Goal: Information Seeking & Learning: Learn about a topic

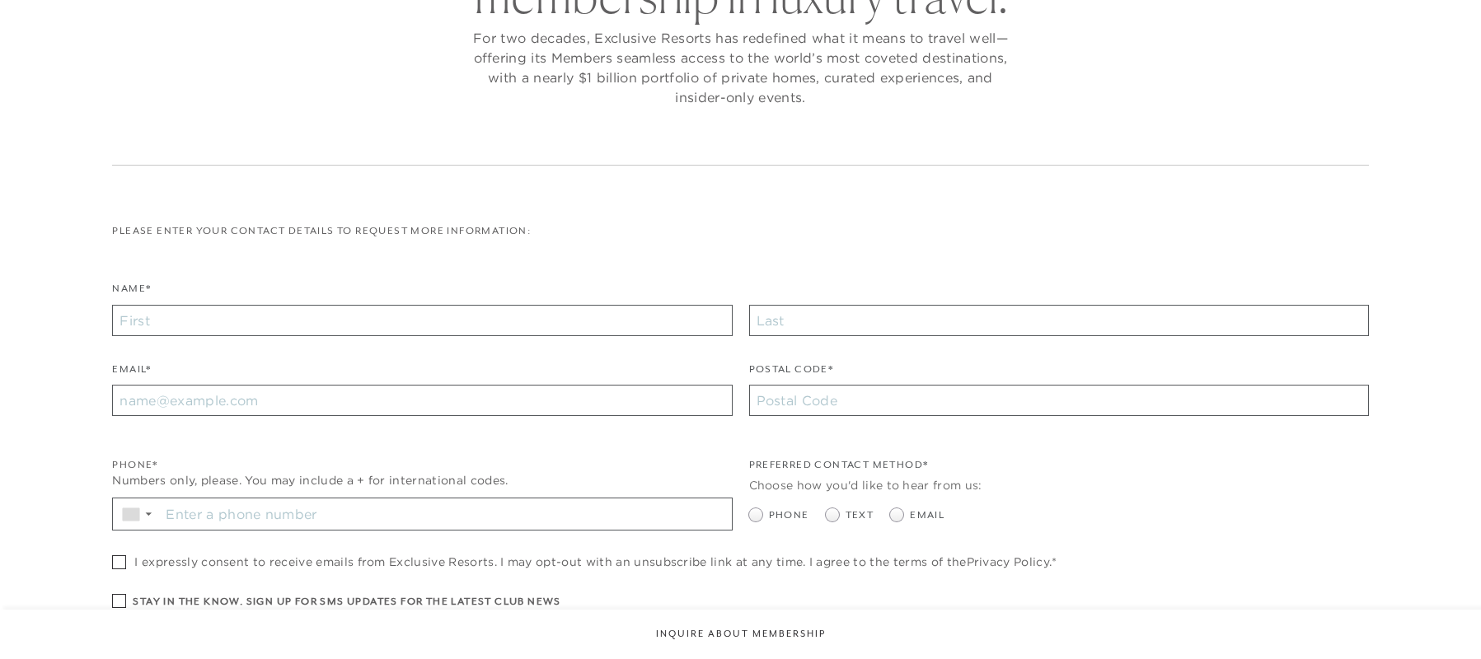
checkbox input "false"
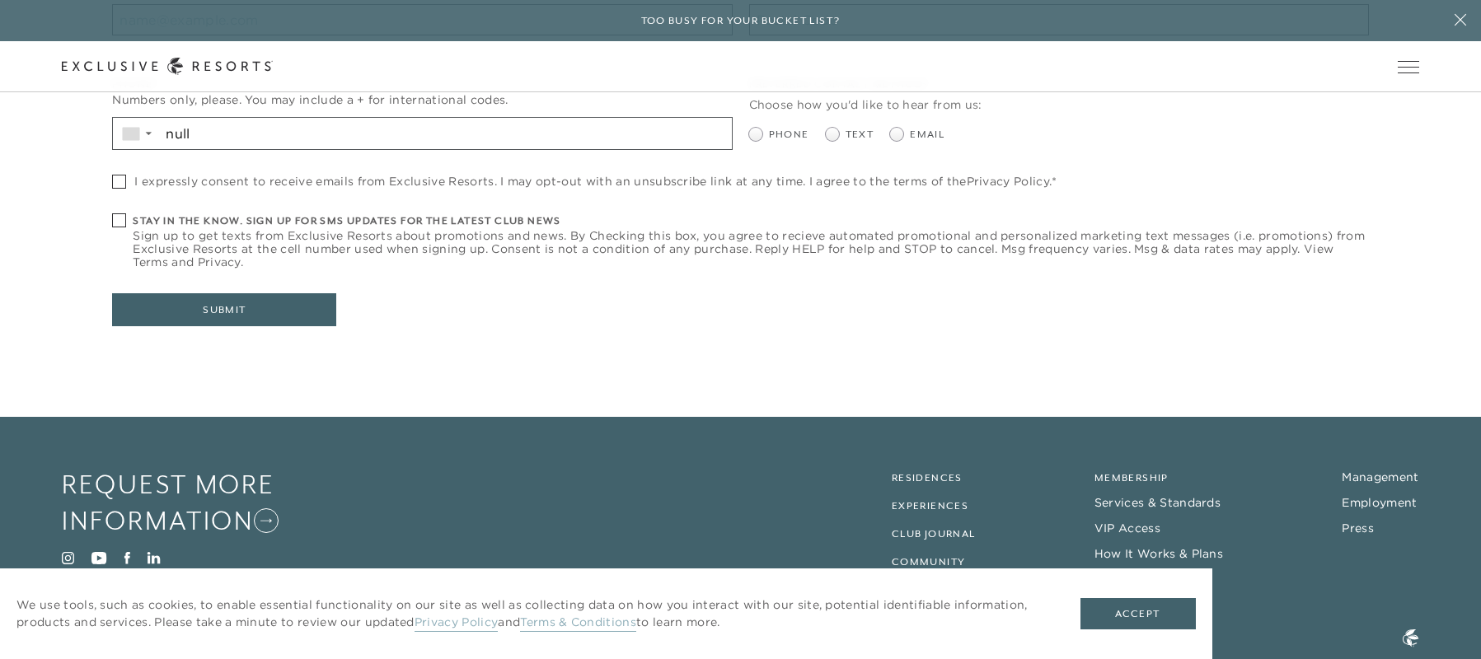
scroll to position [675, 0]
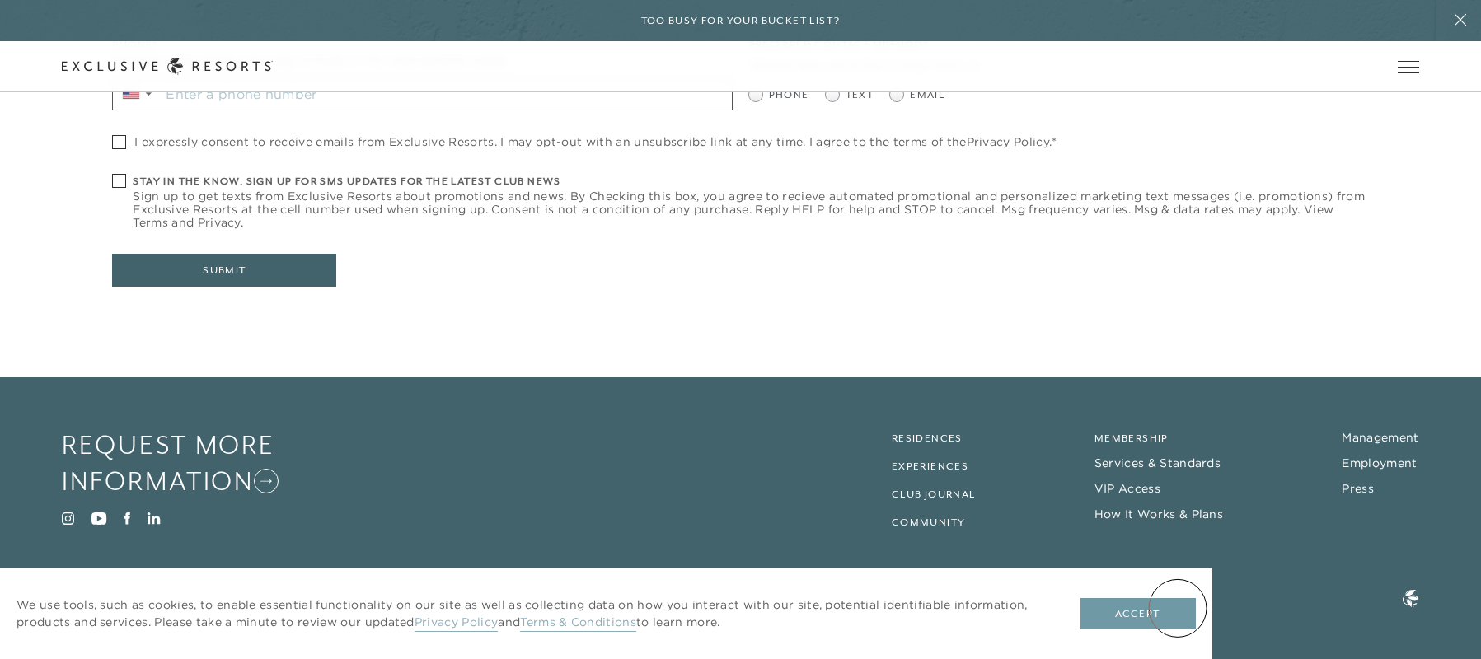
click at [1178, 608] on button "Accept" at bounding box center [1137, 613] width 115 height 31
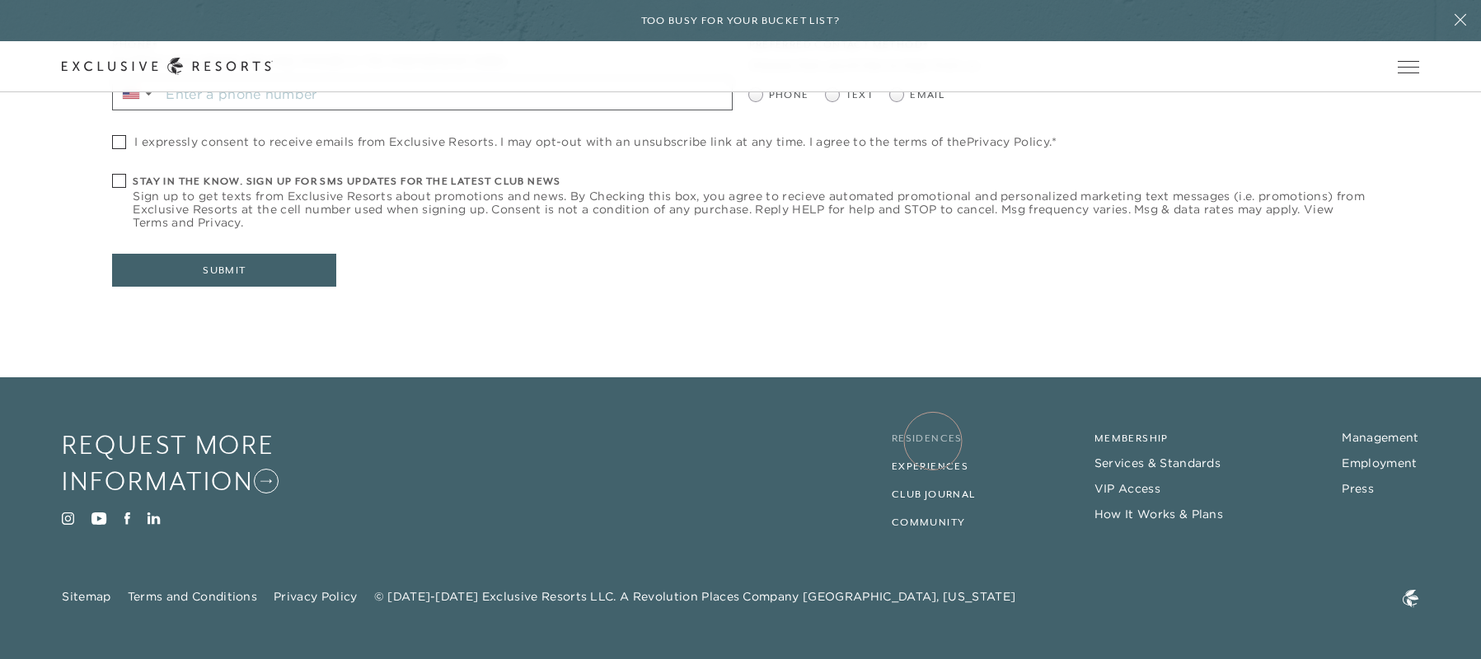
click at [933, 441] on link "Residences" at bounding box center [927, 439] width 71 height 12
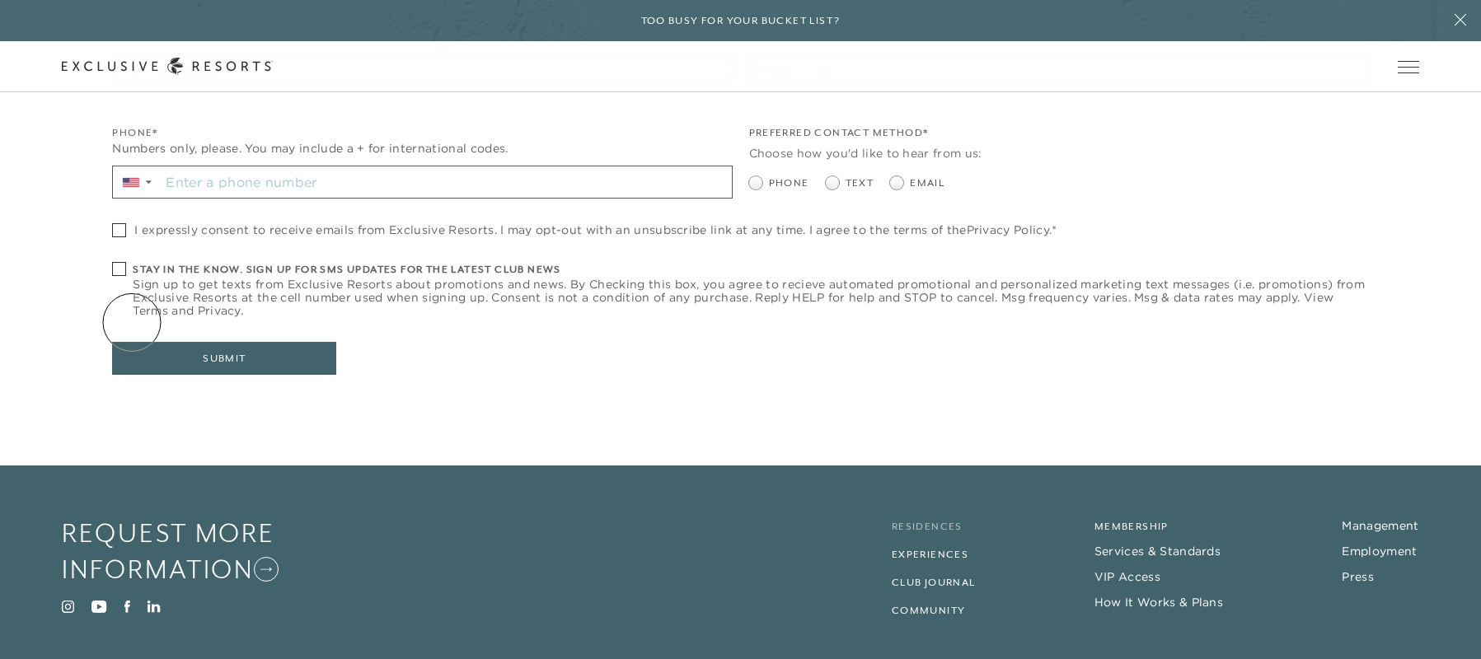
scroll to position [675, 0]
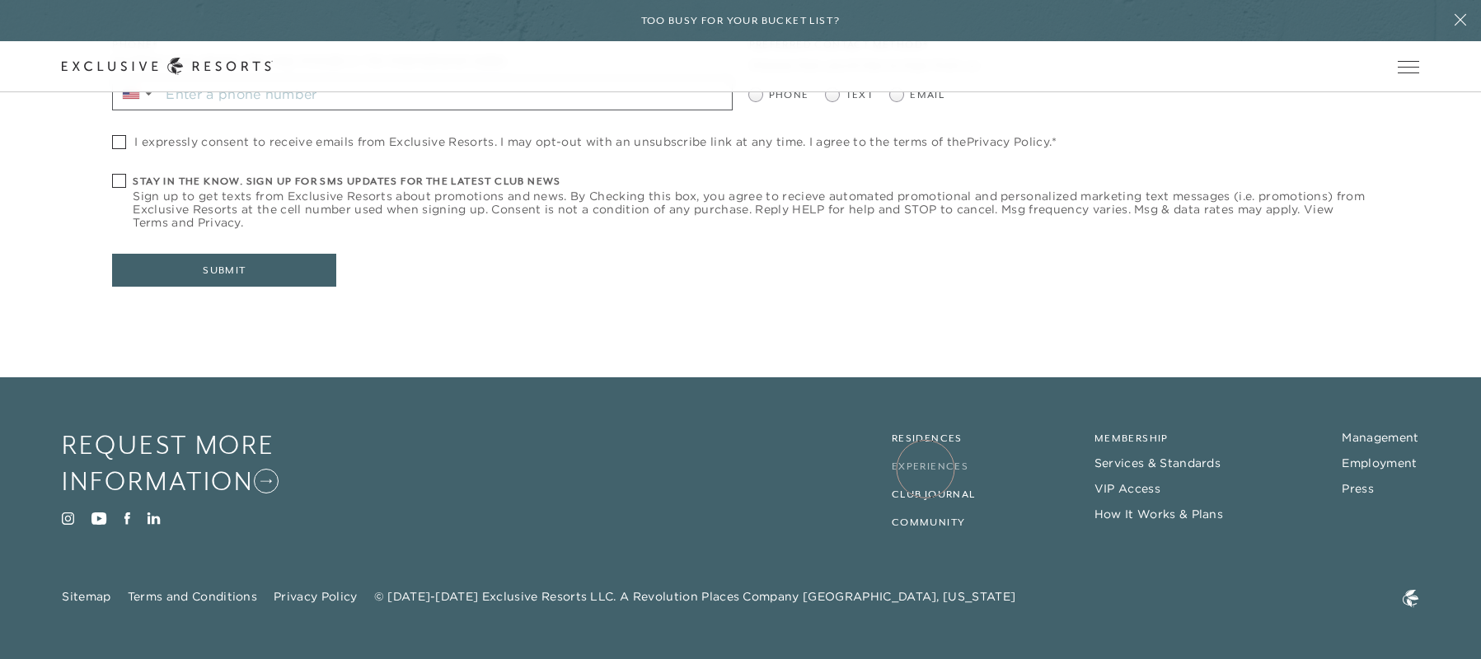
click at [925, 469] on link "Experiences" at bounding box center [930, 467] width 77 height 12
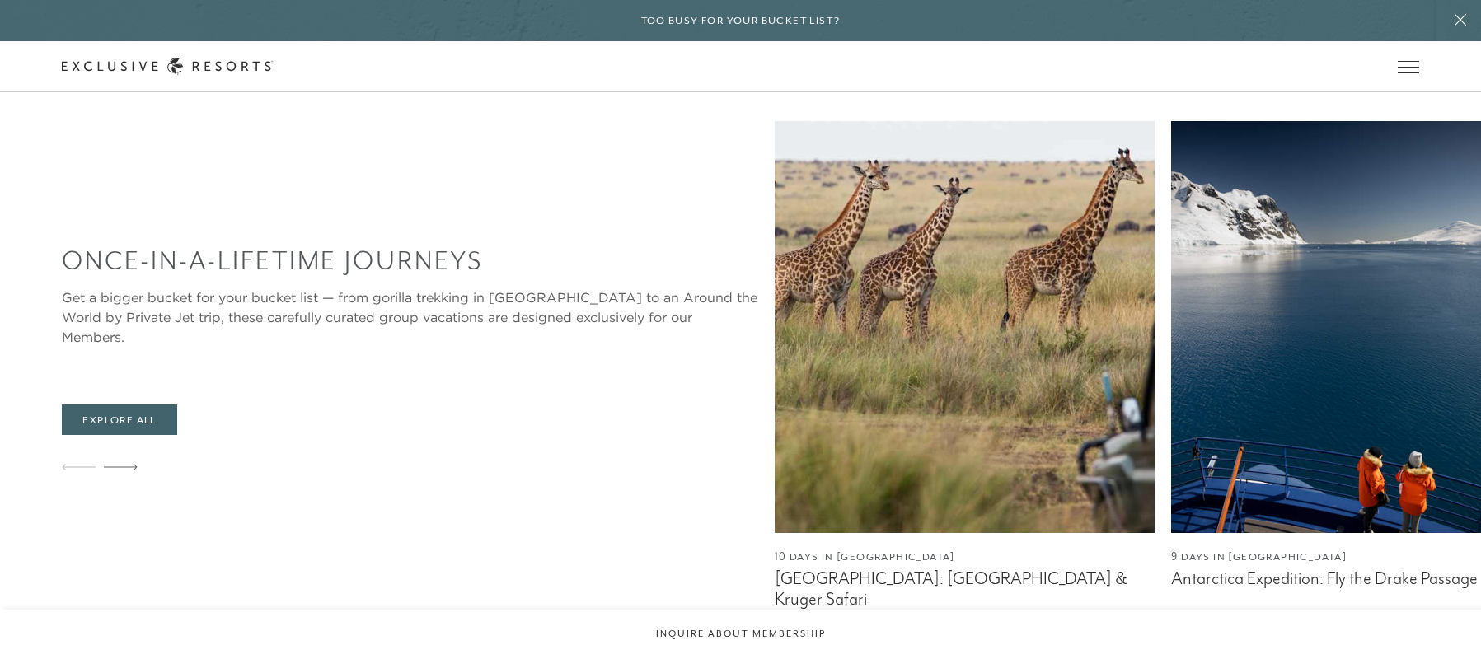
scroll to position [906, 0]
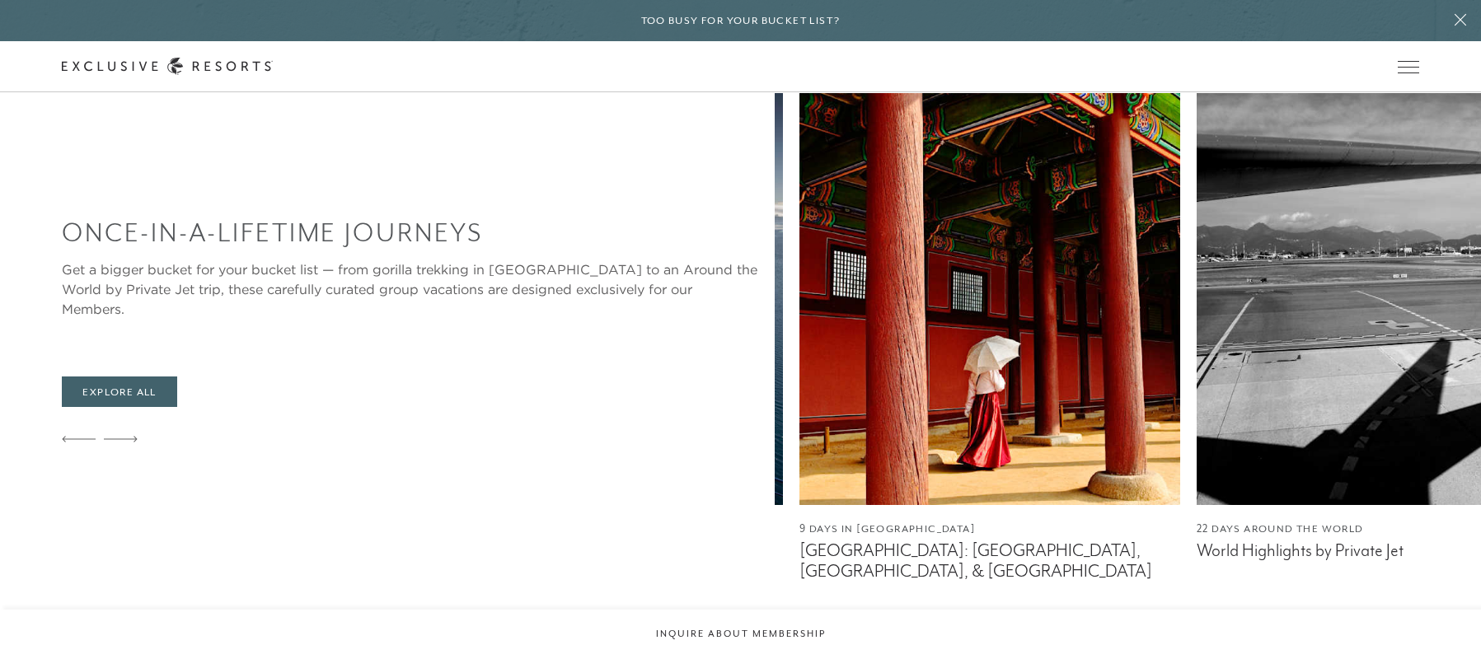
click at [799, 391] on img at bounding box center [989, 299] width 381 height 412
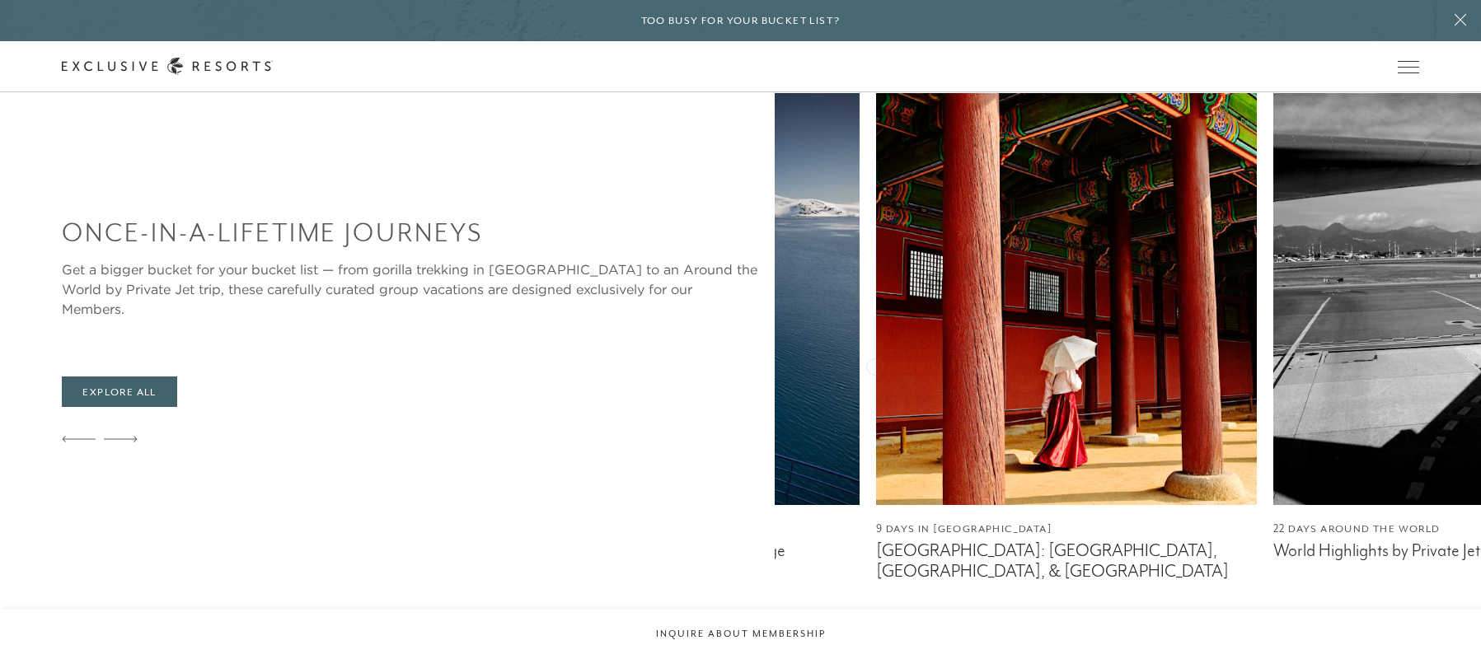
click at [1273, 365] on img at bounding box center [1463, 299] width 381 height 412
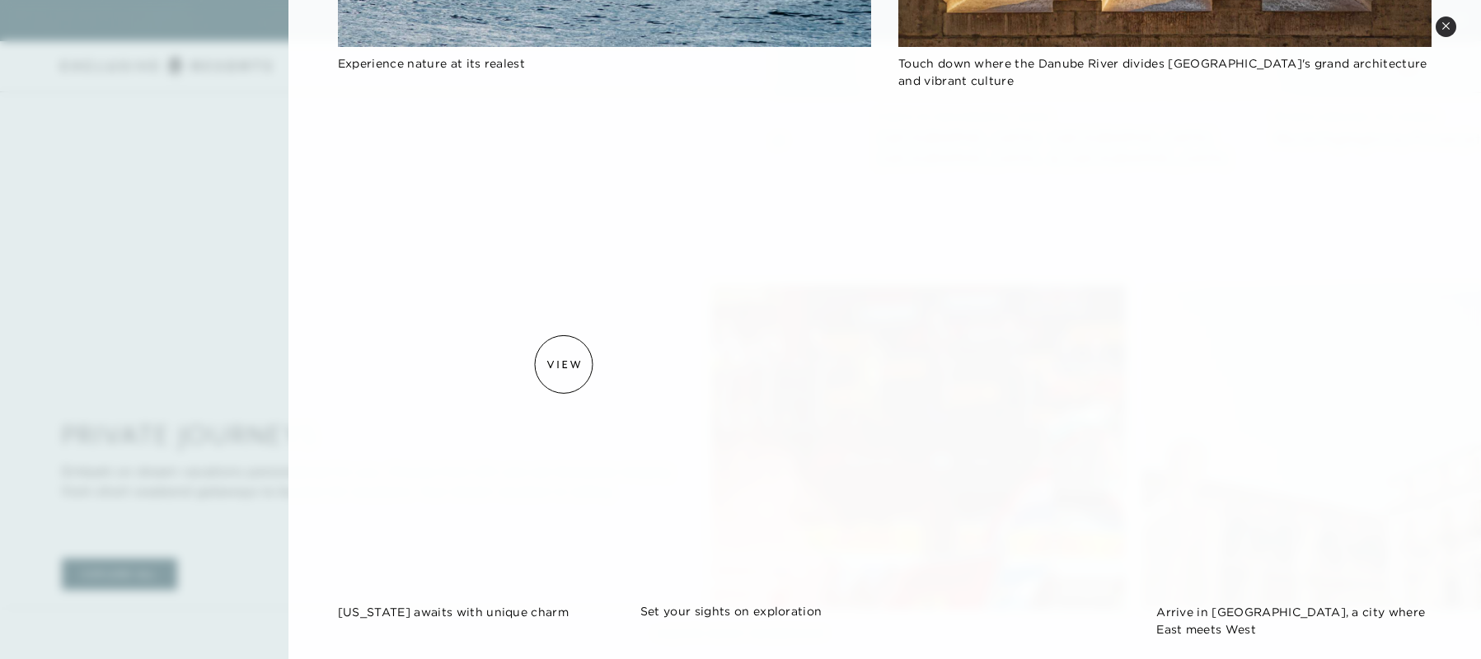
scroll to position [0, 0]
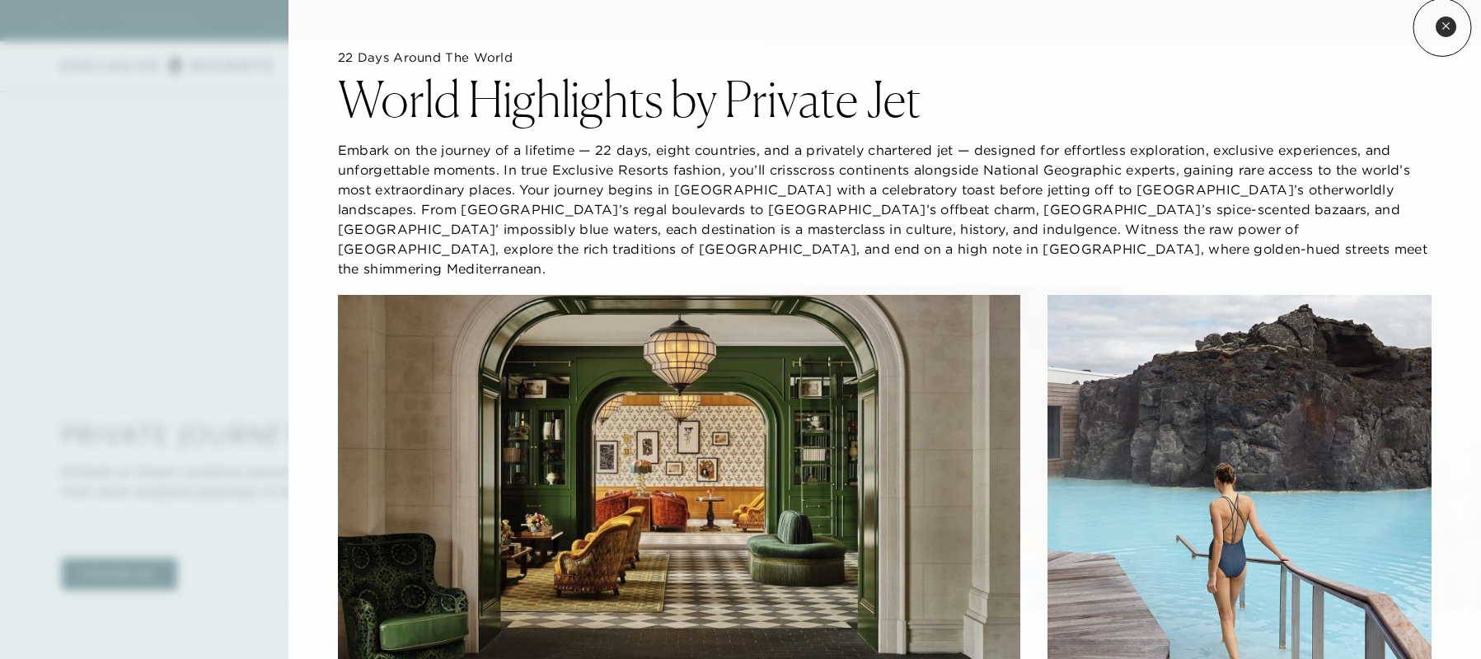
click at [1442, 27] on icon at bounding box center [1445, 25] width 9 height 9
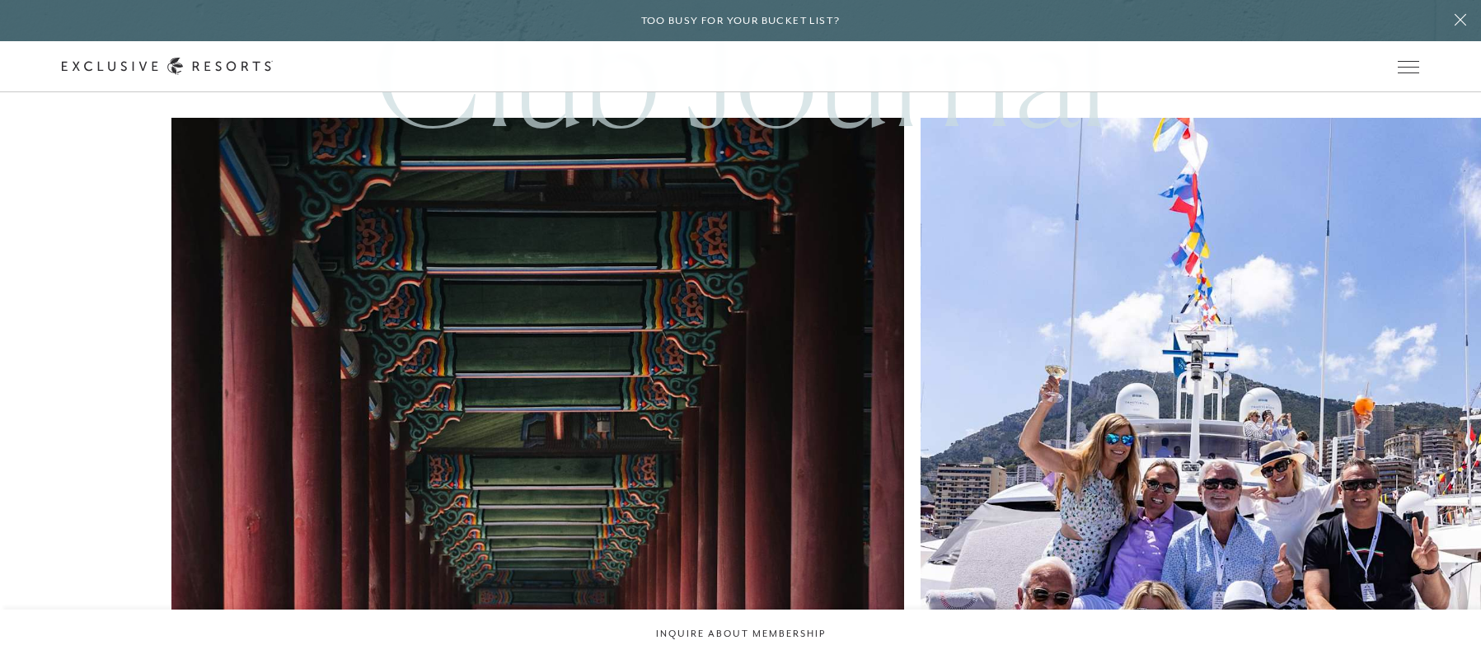
scroll to position [5810, 0]
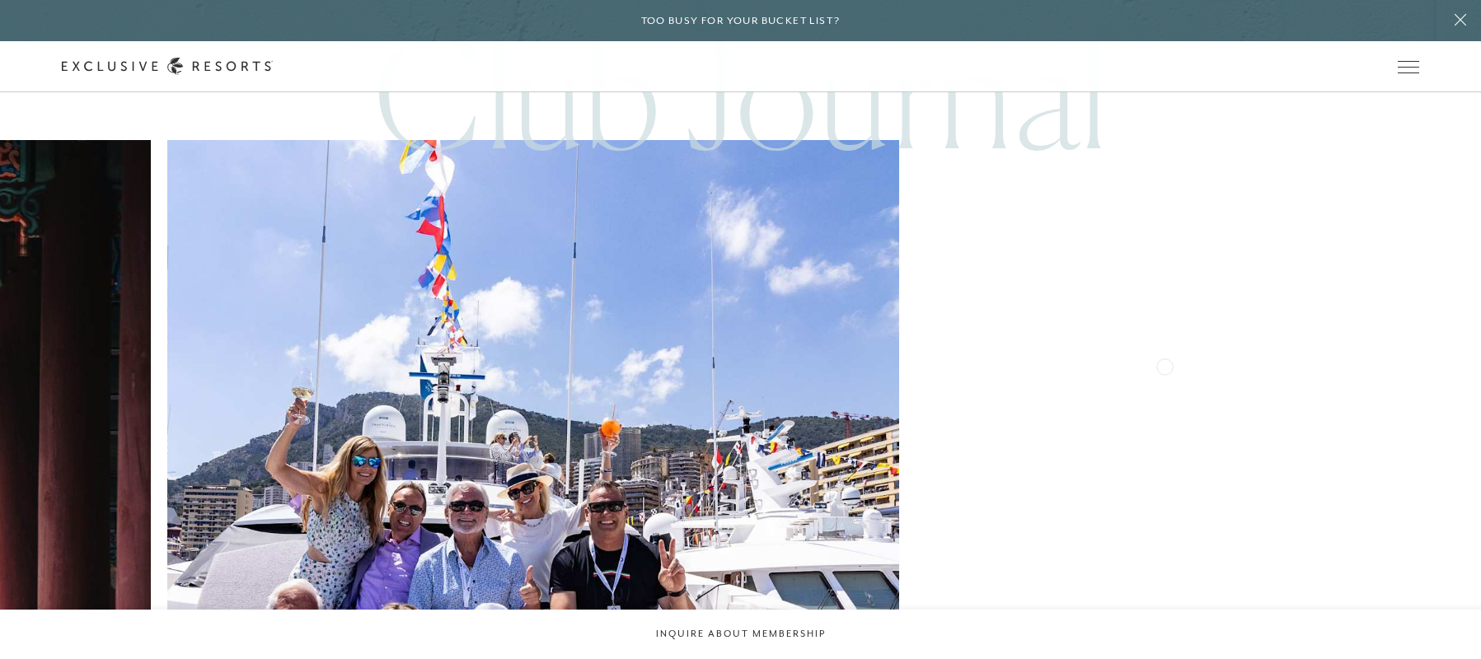
click at [879, 434] on img at bounding box center [1281, 506] width 805 height 805
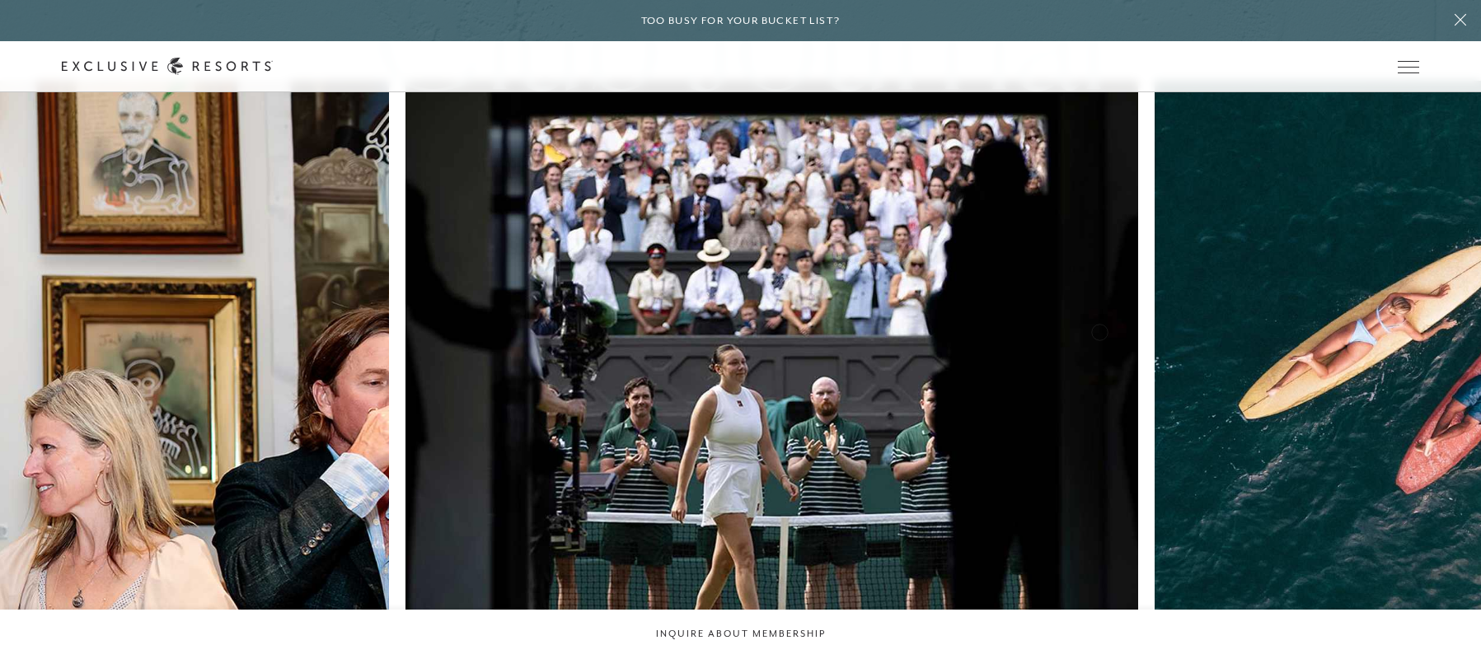
scroll to position [5892, 0]
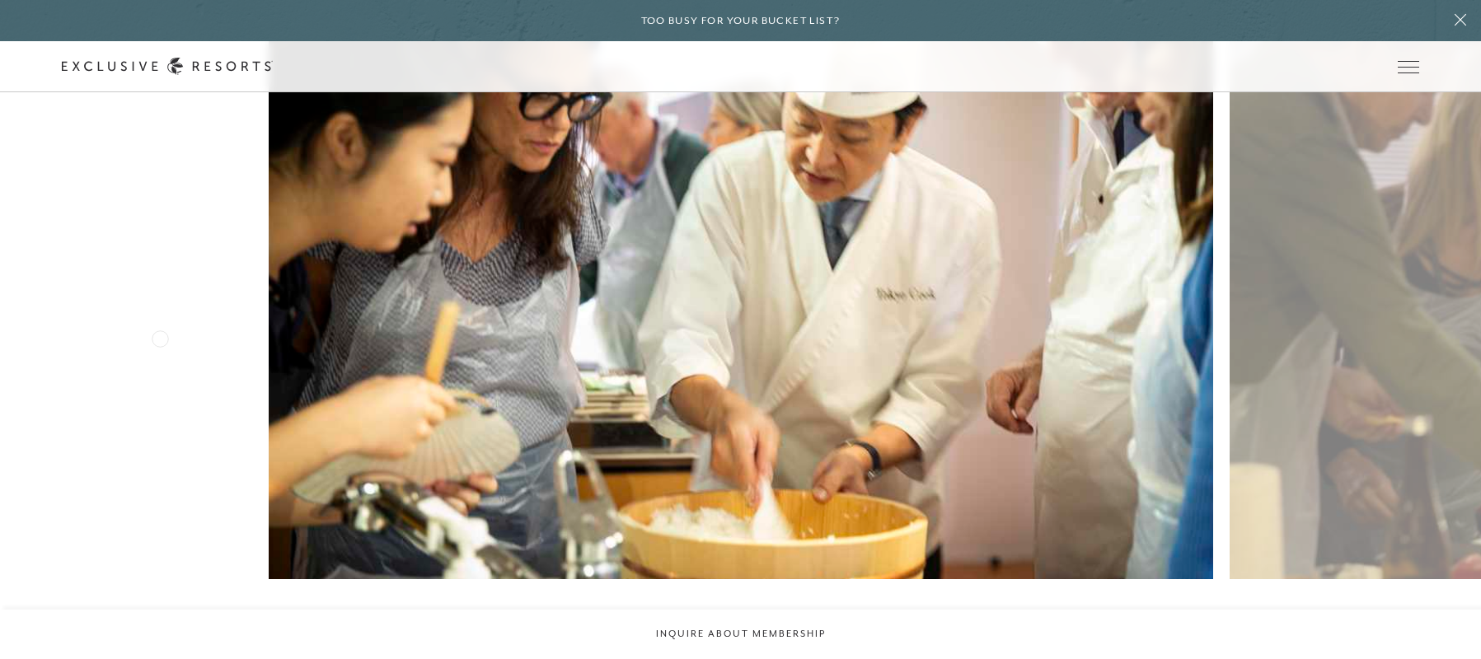
scroll to position [2637, 0]
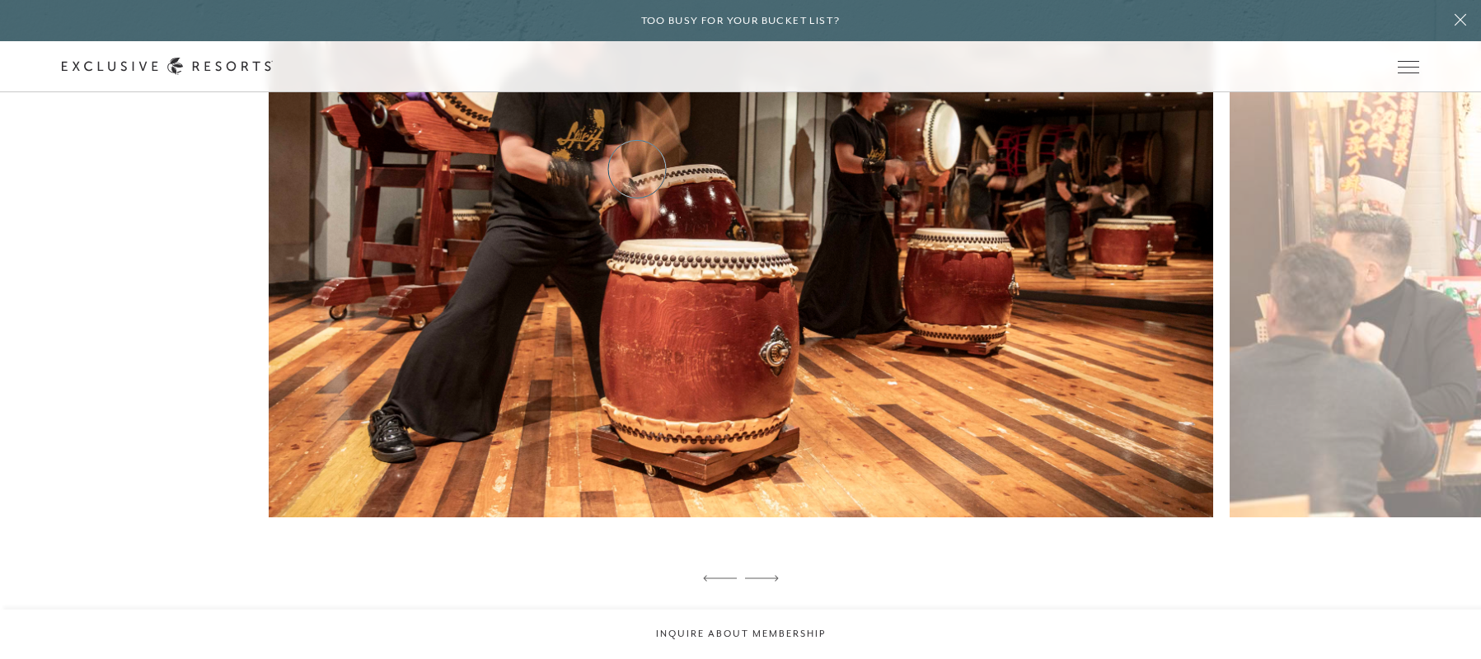
click at [0, 0] on link "Residence Collection" at bounding box center [0, 0] width 0 height 0
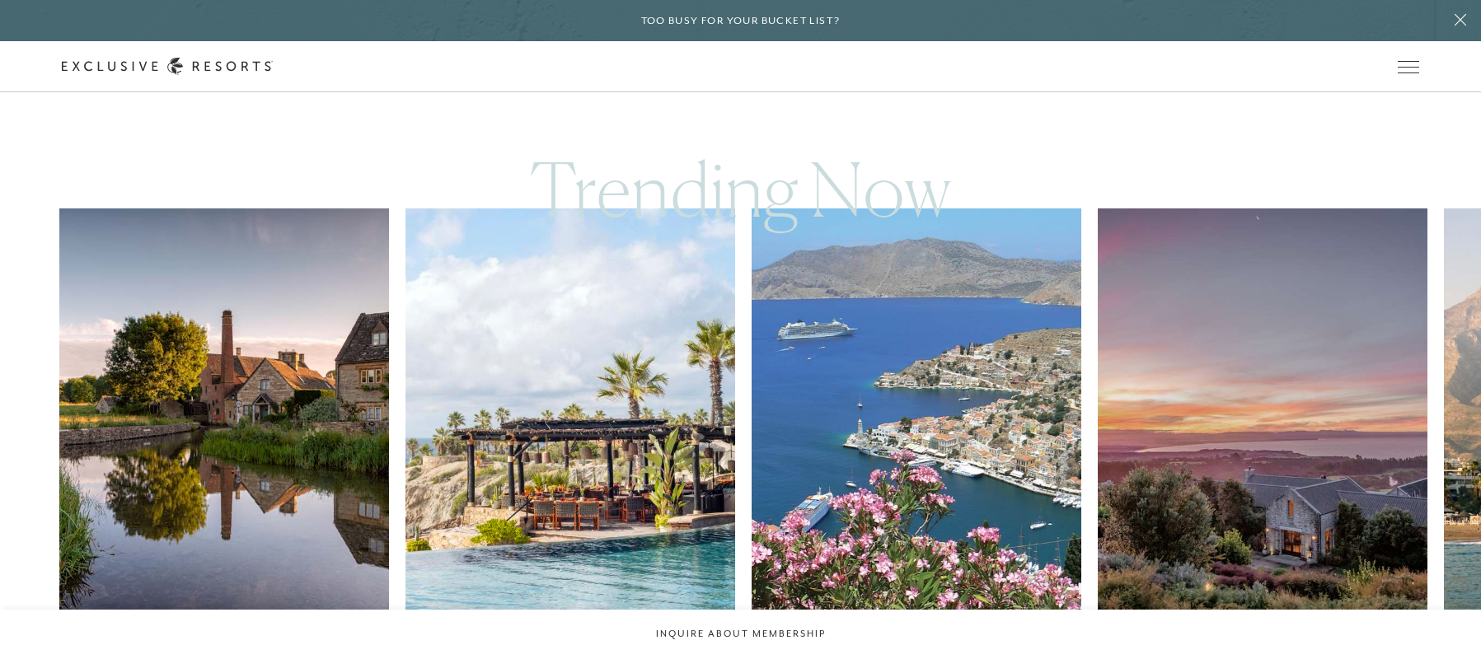
scroll to position [906, 0]
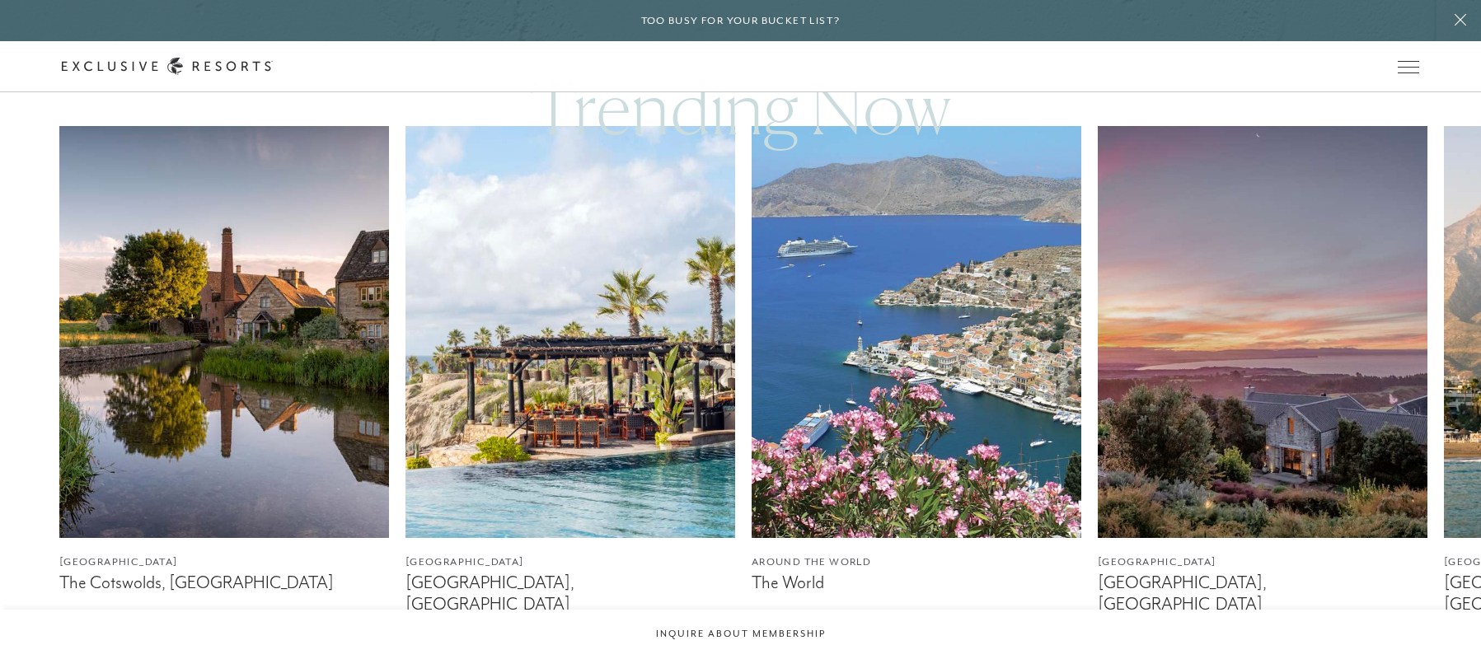
click at [251, 353] on img at bounding box center [224, 332] width 330 height 412
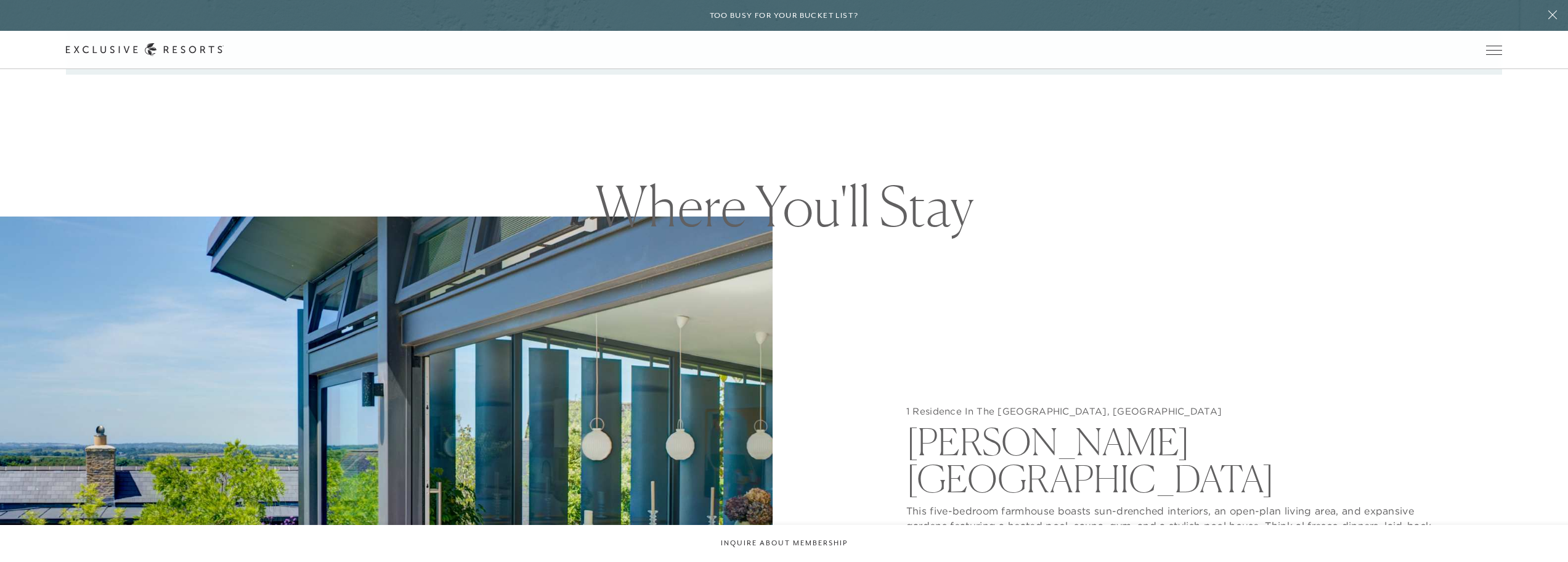
scroll to position [1480, 0]
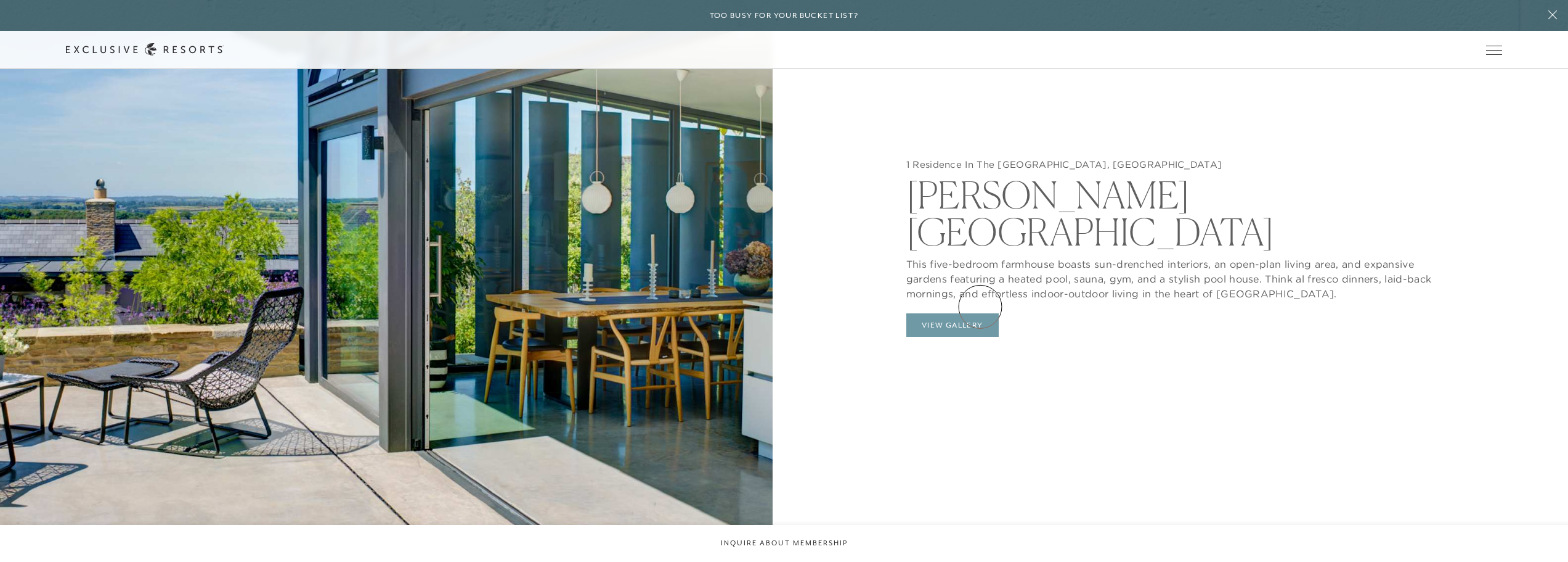
click at [980, 314] on button "View Gallery" at bounding box center [953, 325] width 93 height 23
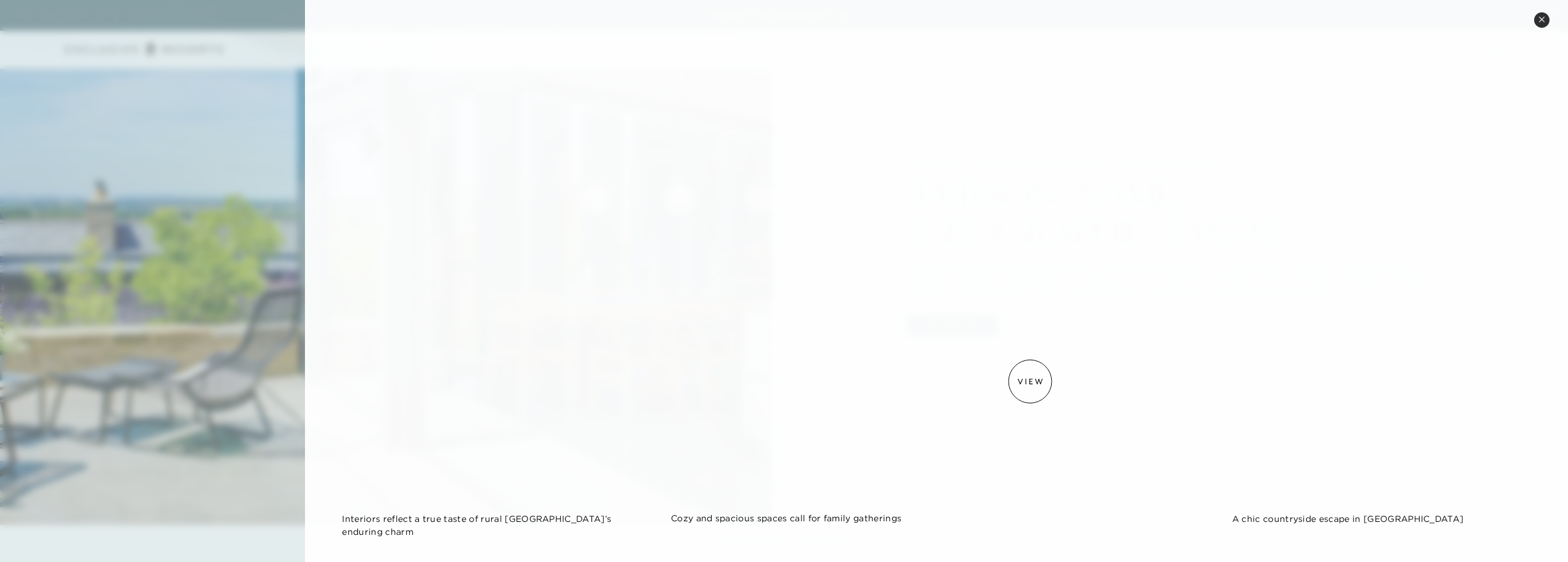
scroll to position [987, 0]
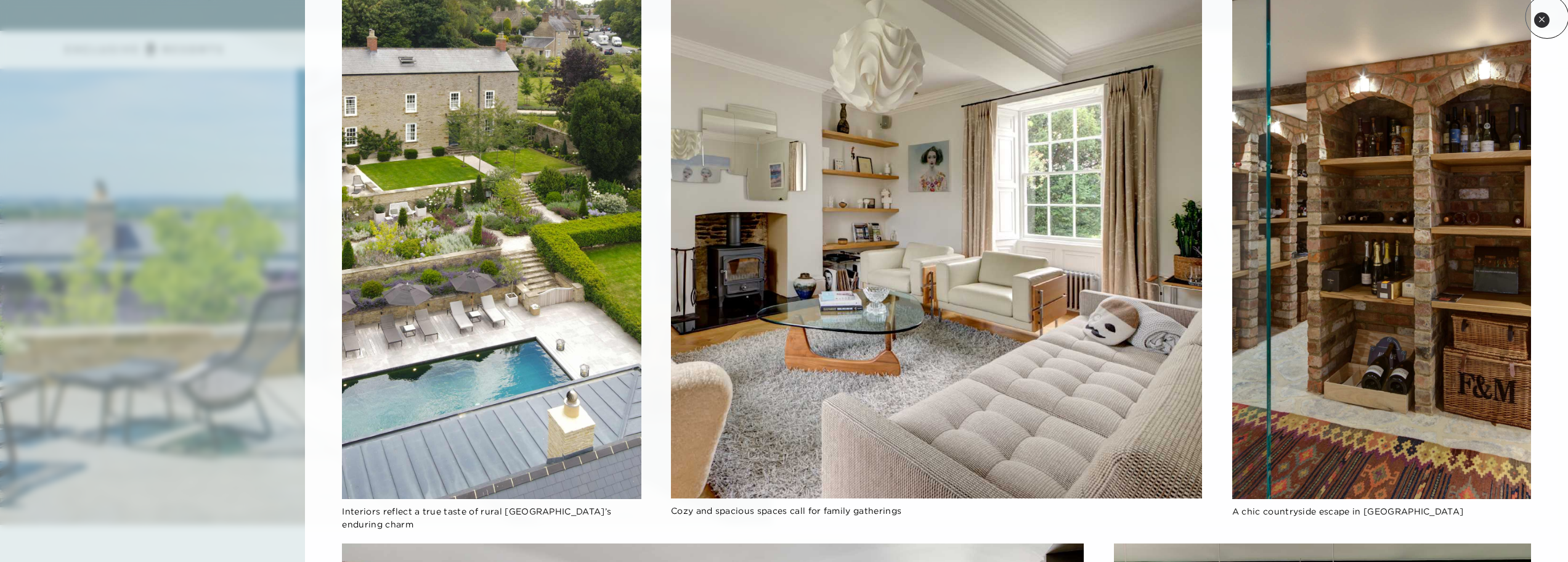
click at [1107, 19] on icon at bounding box center [1542, 19] width 7 height 7
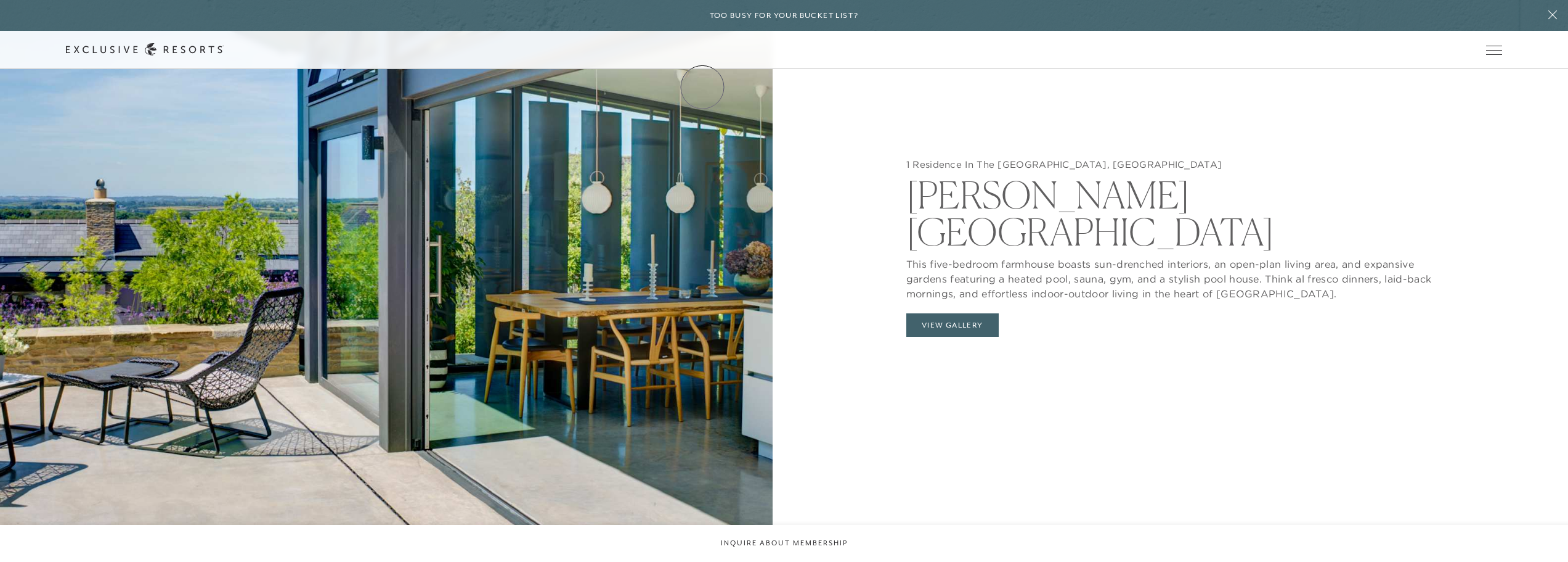
click at [0, 0] on link "Residence Collection" at bounding box center [0, 0] width 0 height 0
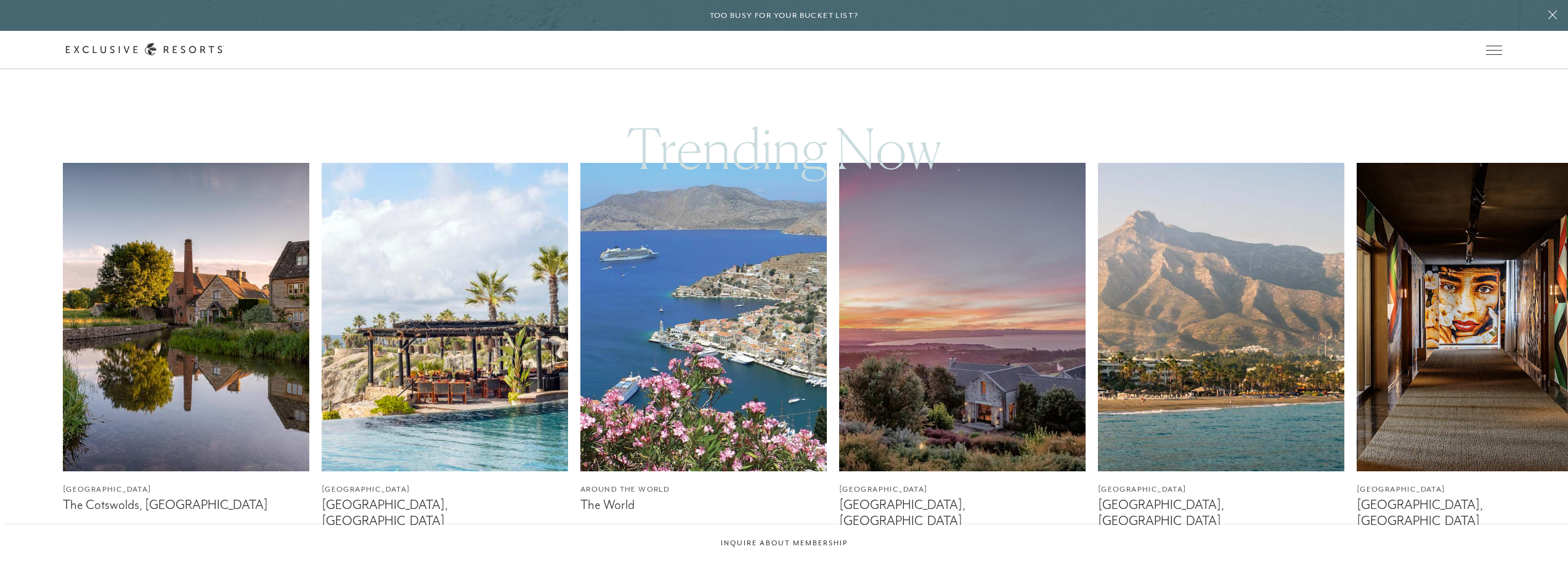
scroll to position [740, 0]
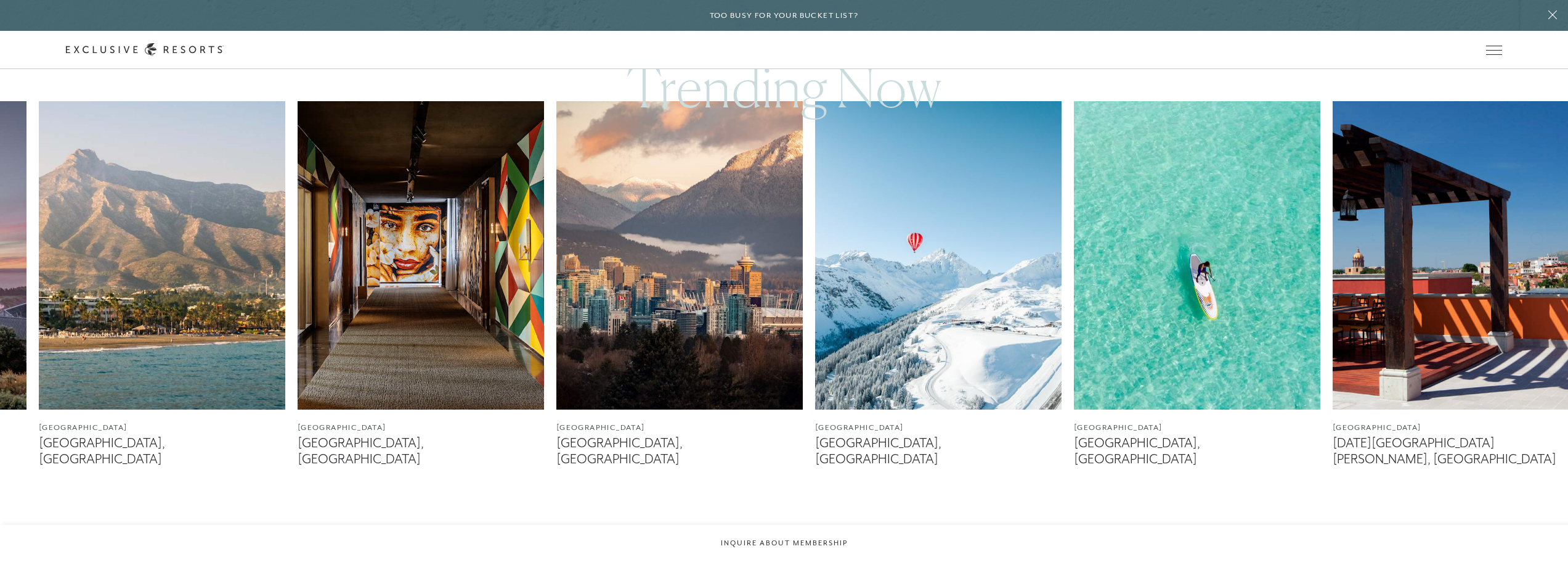
click at [462, 289] on img at bounding box center [421, 255] width 247 height 308
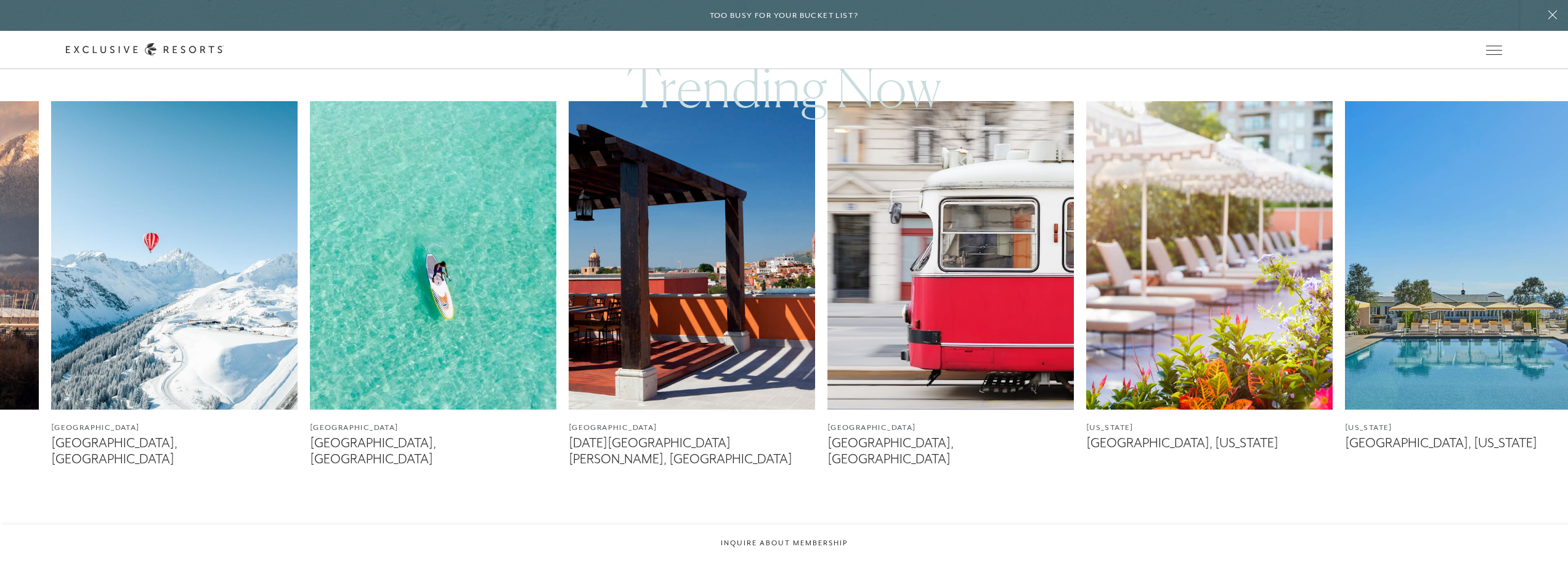
click at [406, 254] on img at bounding box center [434, 255] width 247 height 308
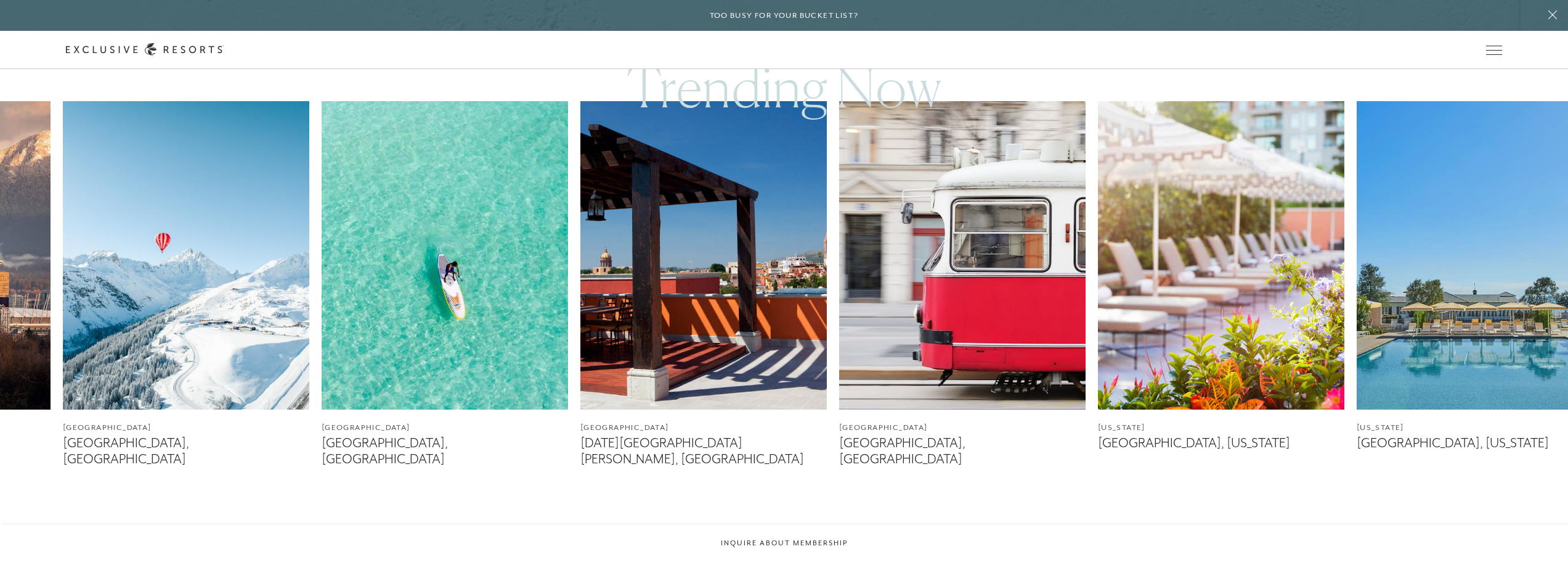
click at [406, 254] on img at bounding box center [445, 255] width 247 height 308
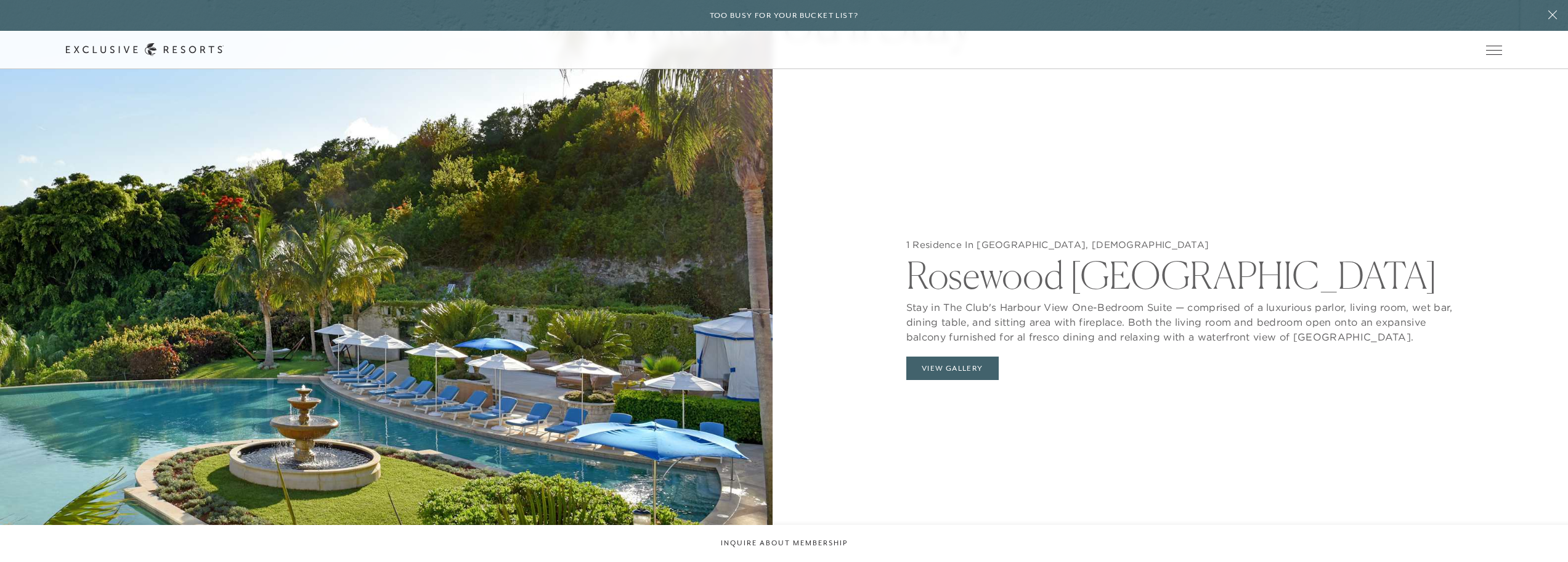
scroll to position [1480, 0]
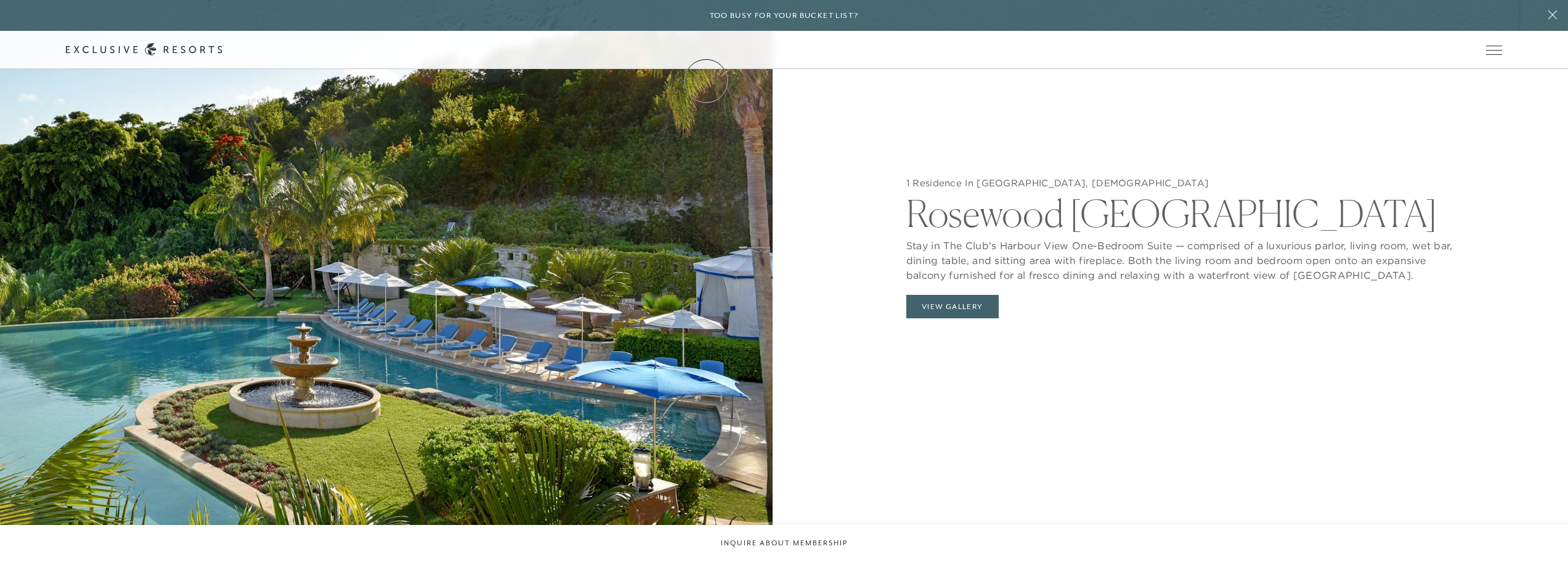
click at [0, 0] on link "Residence Collection" at bounding box center [0, 0] width 0 height 0
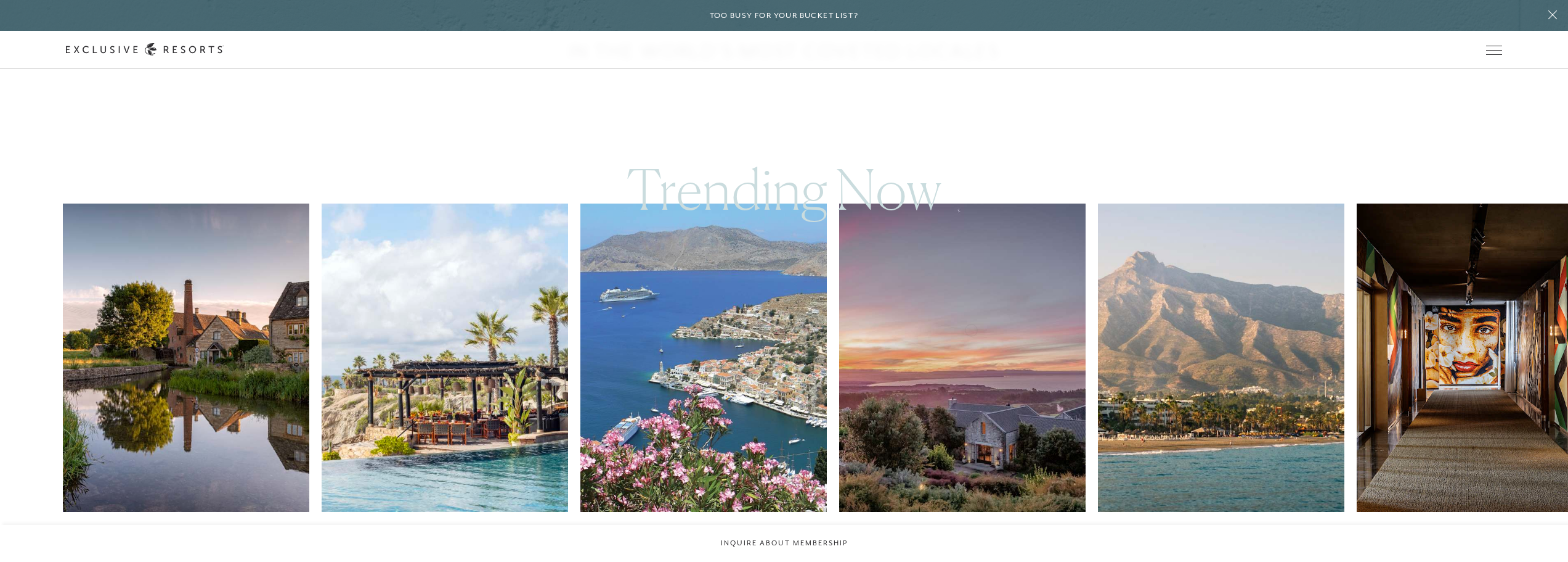
scroll to position [740, 0]
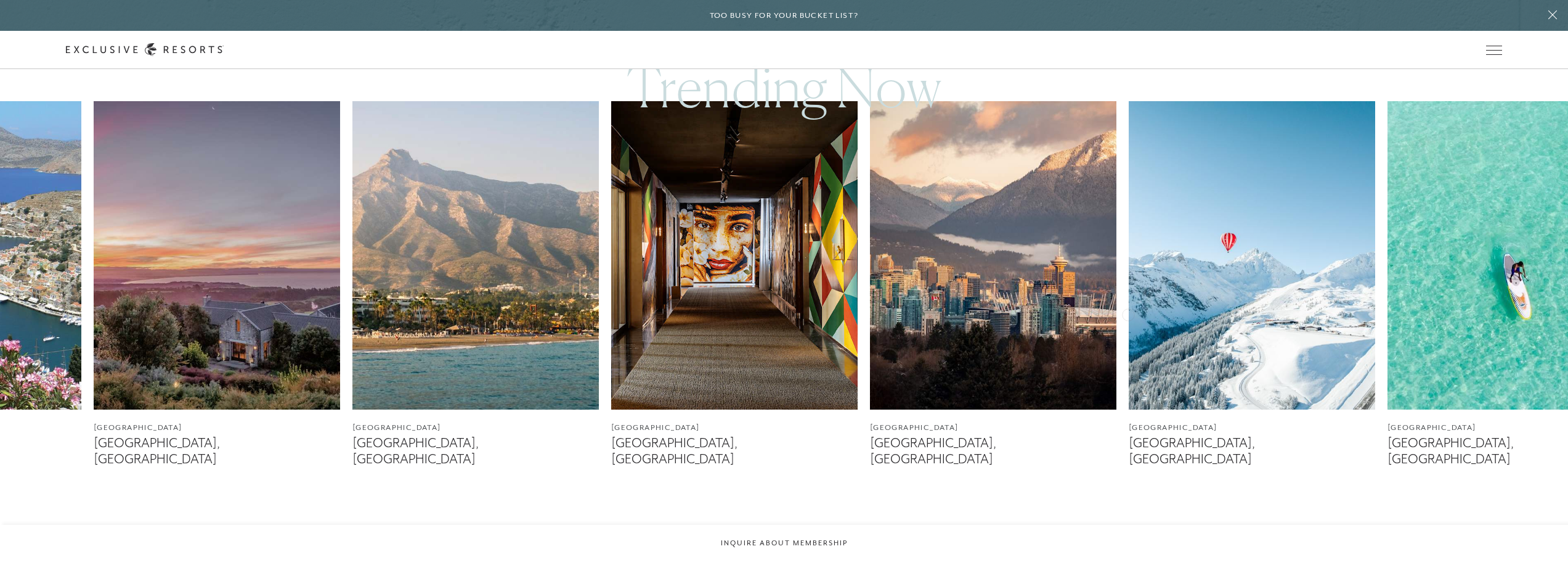
click at [357, 297] on img at bounding box center [476, 255] width 247 height 308
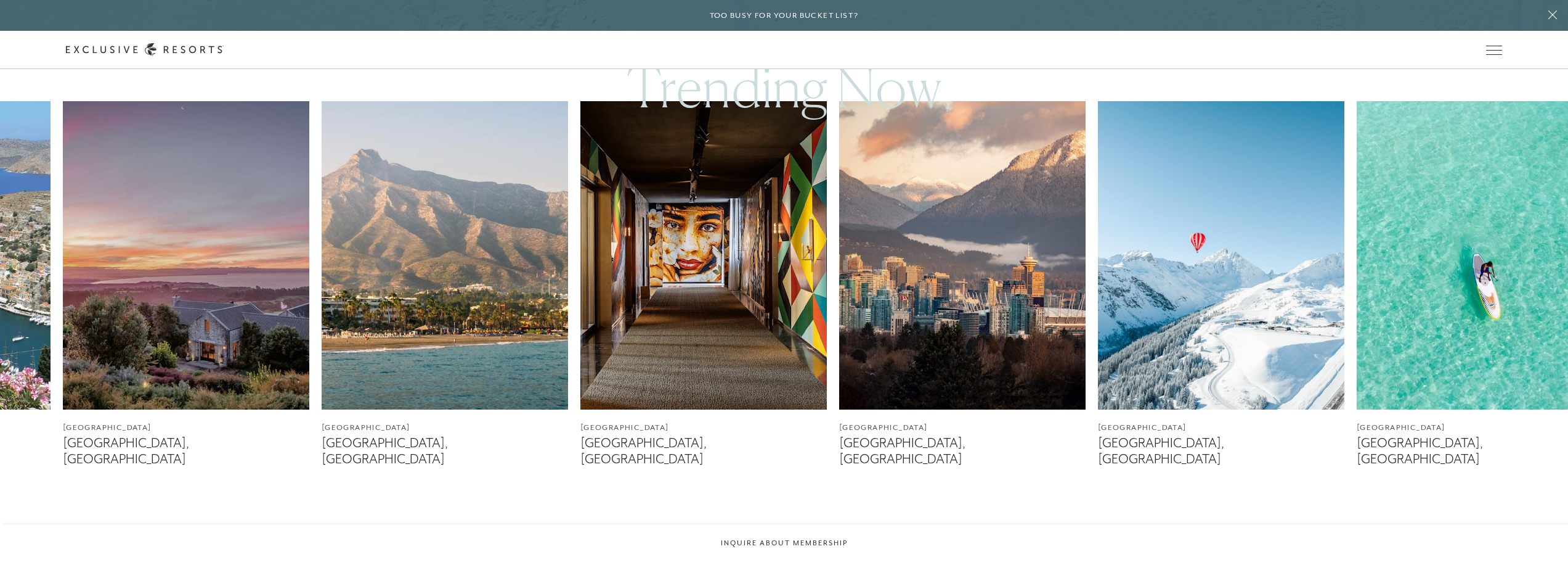
click at [839, 288] on img at bounding box center [962, 255] width 247 height 308
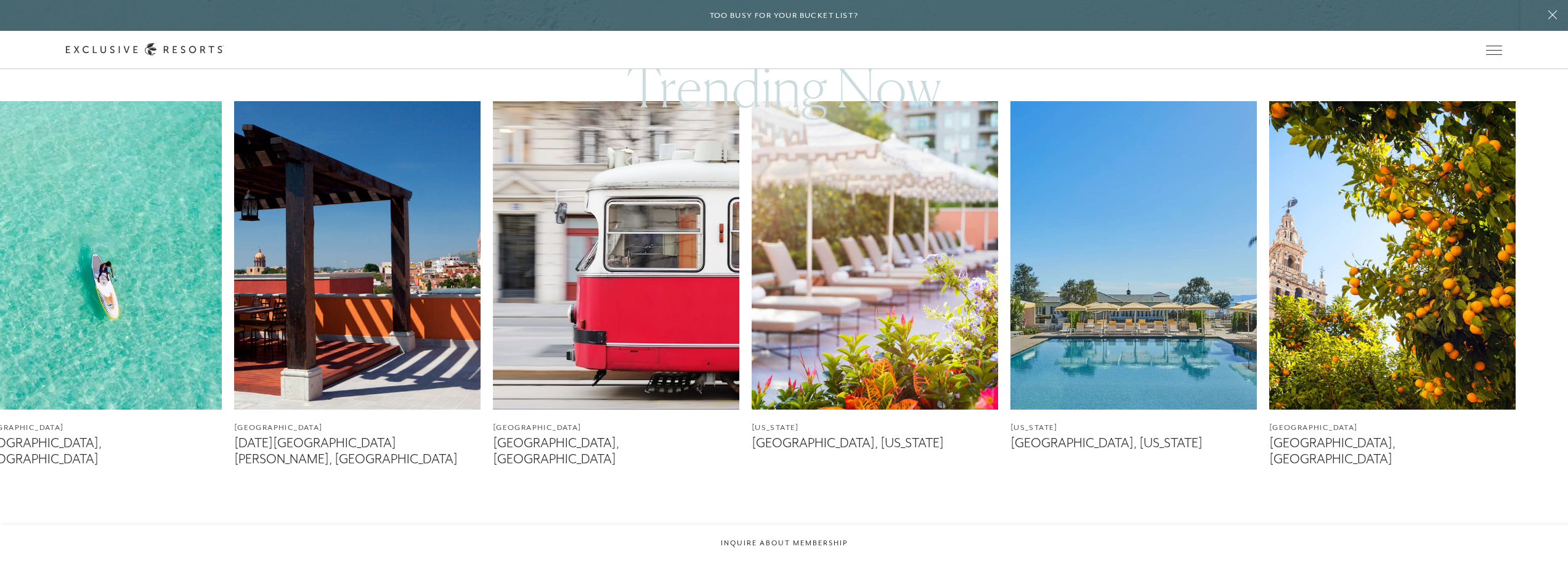
click at [328, 289] on img at bounding box center [357, 255] width 247 height 308
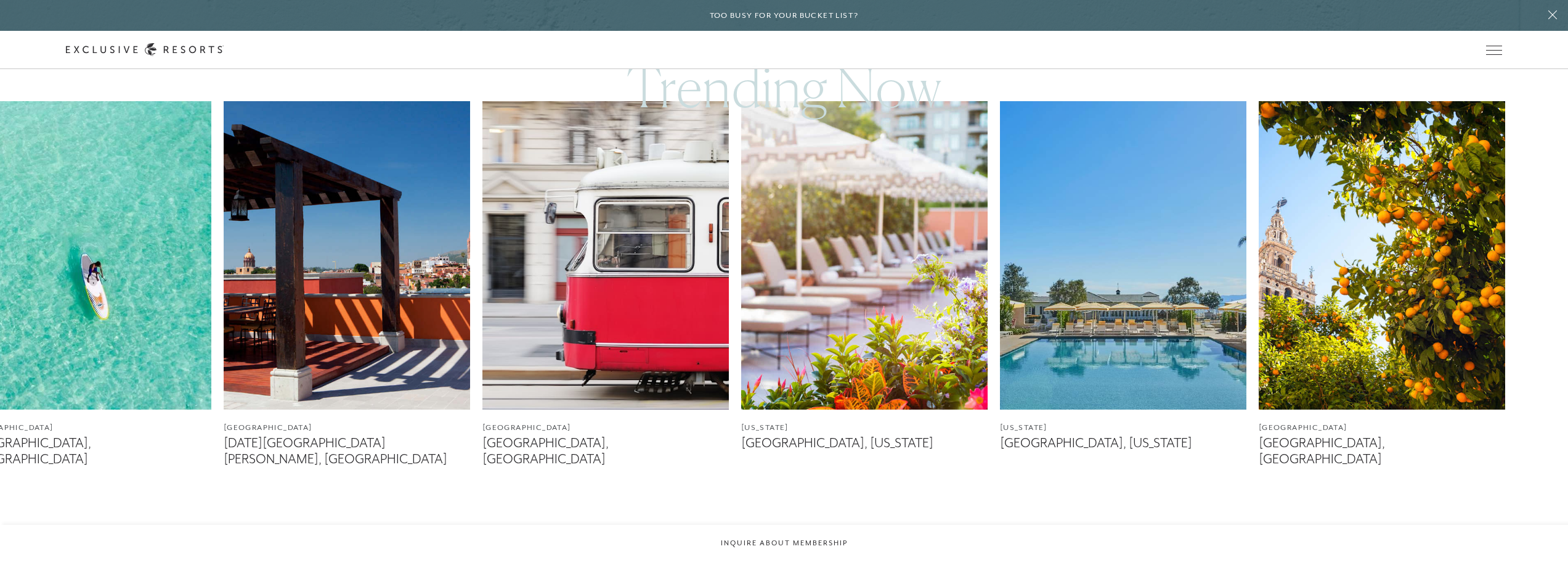
click at [989, 258] on div "[GEOGRAPHIC_DATA] The Cotswolds, [GEOGRAPHIC_DATA] [GEOGRAPHIC_DATA] [GEOGRAPHI…" at bounding box center [784, 322] width 1568 height 442
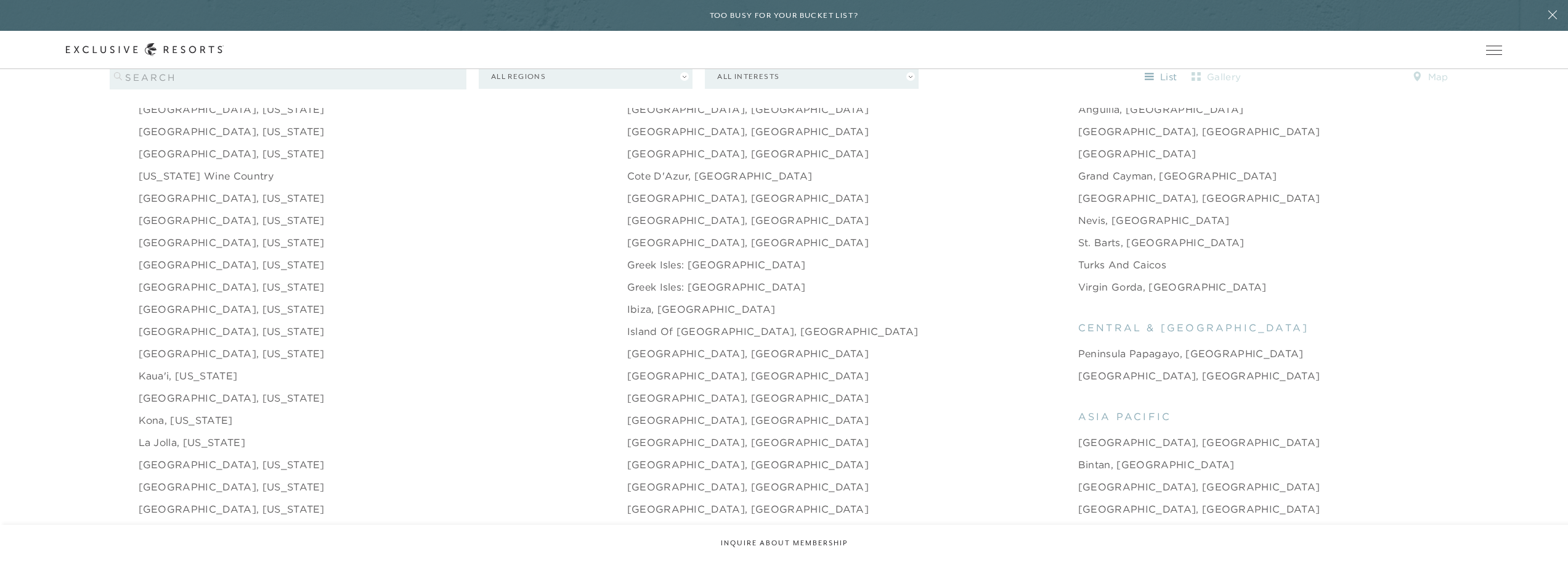
scroll to position [1418, 0]
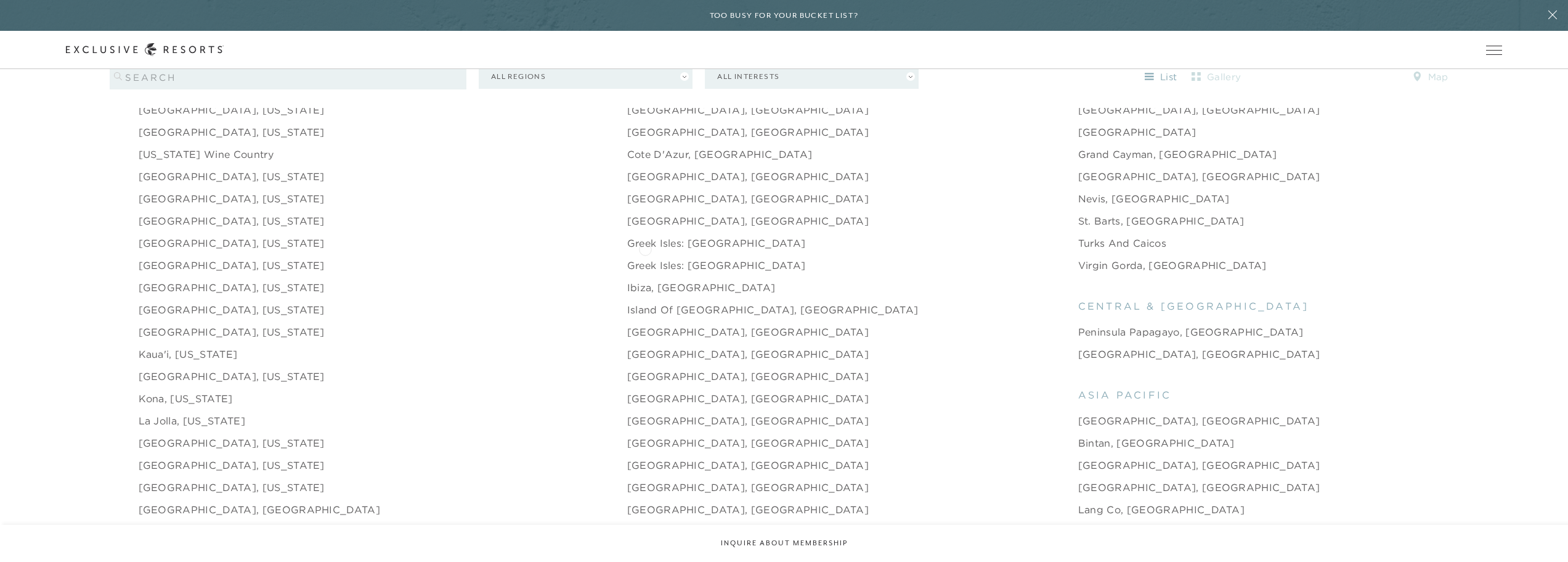
click at [645, 257] on link "Greek Isles: [GEOGRAPHIC_DATA]" at bounding box center [716, 265] width 179 height 15
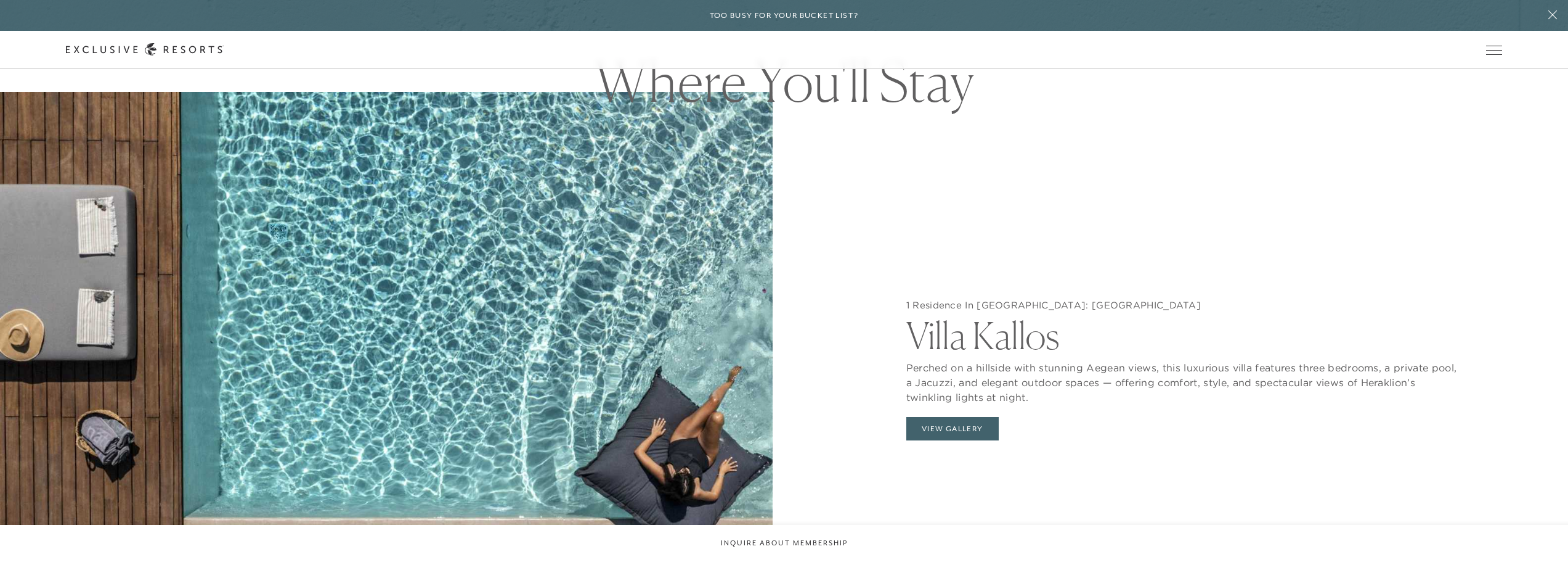
scroll to position [1418, 0]
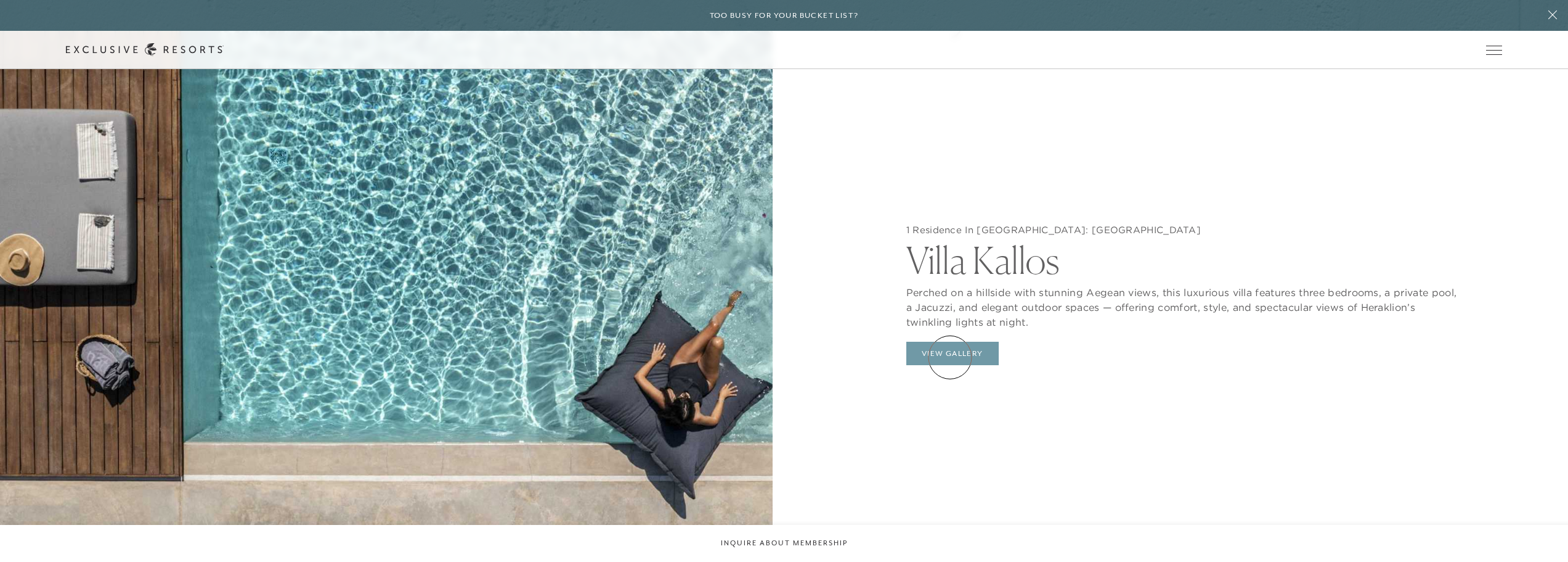
click at [950, 357] on button "View Gallery" at bounding box center [953, 353] width 93 height 23
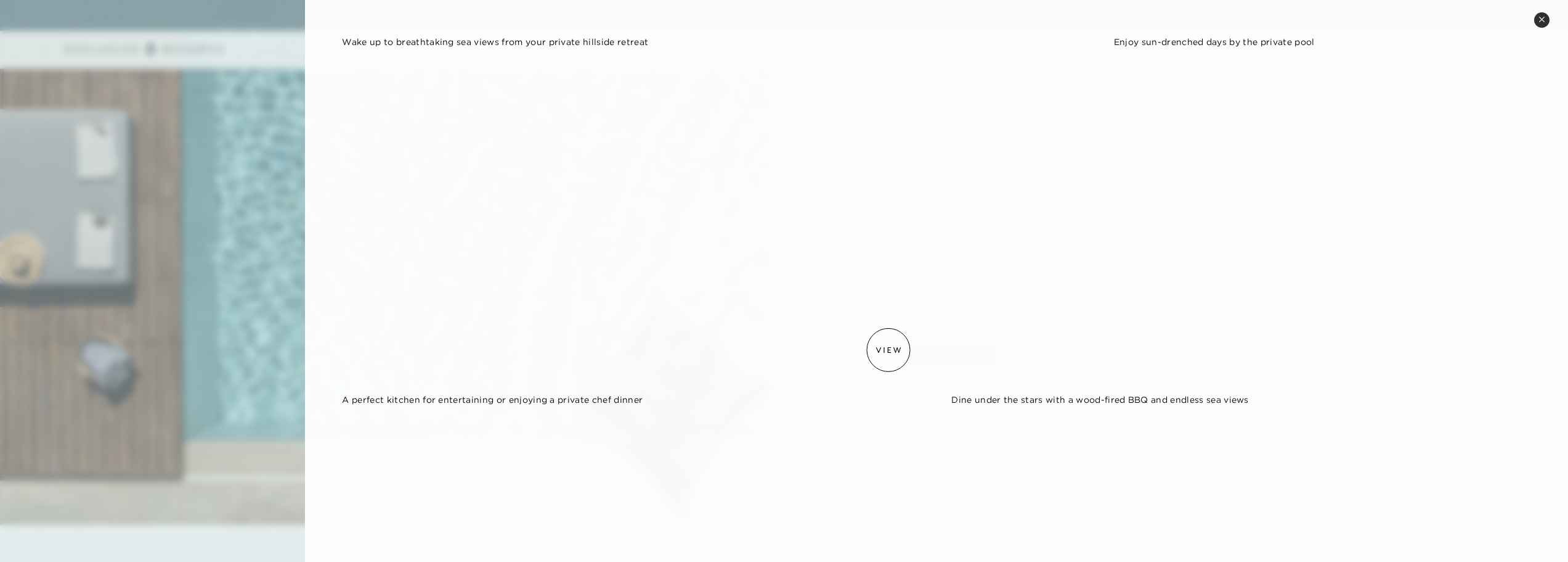
scroll to position [0, 0]
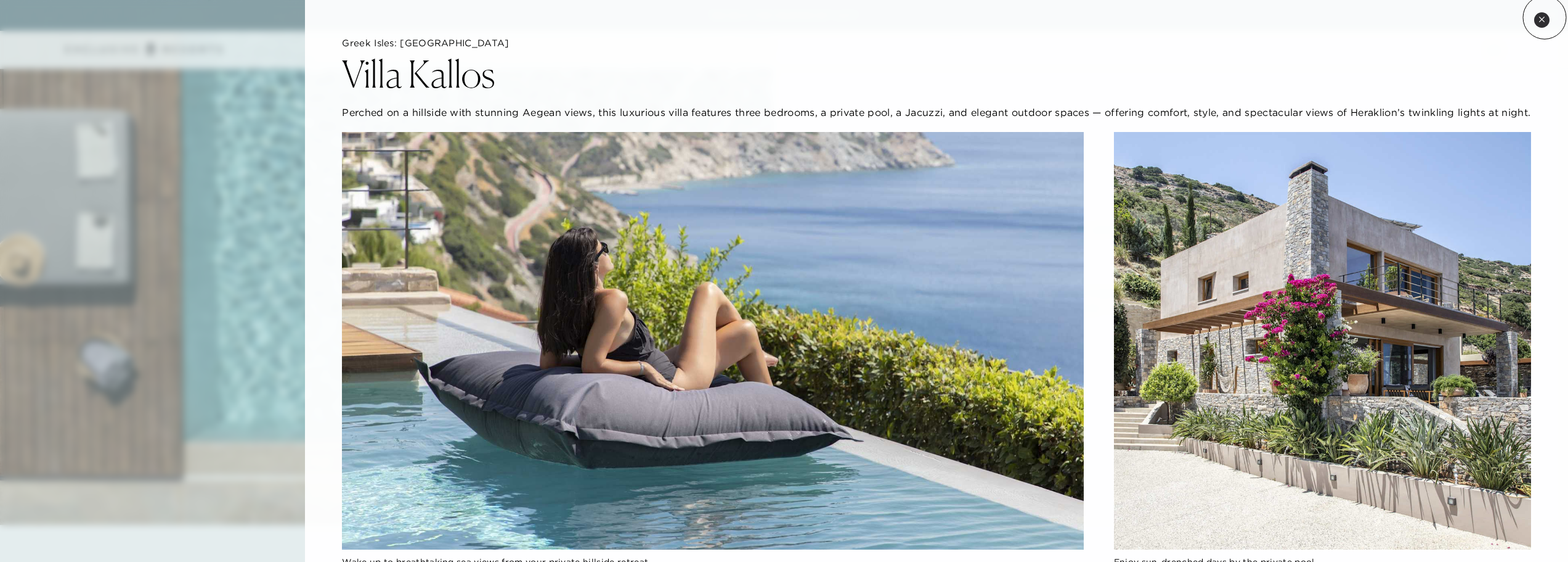
click at [1107, 17] on icon at bounding box center [1542, 19] width 7 height 7
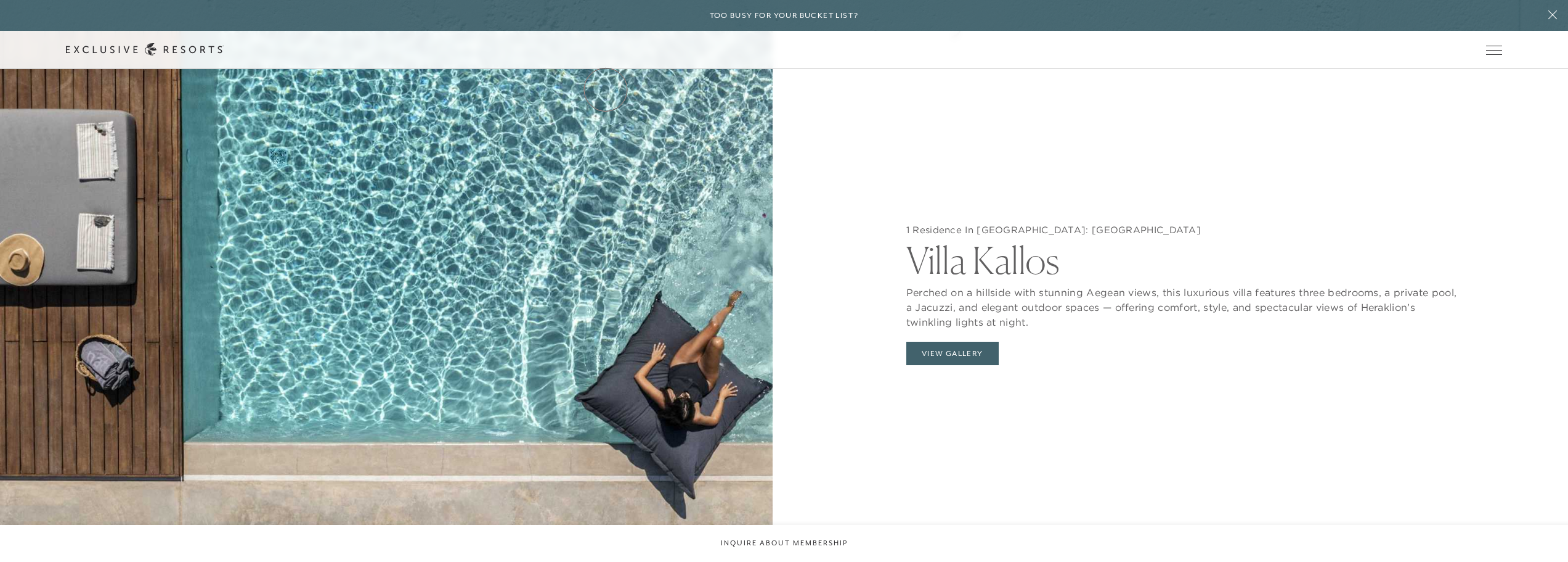
click at [0, 0] on link "Services & Standards" at bounding box center [0, 0] width 0 height 0
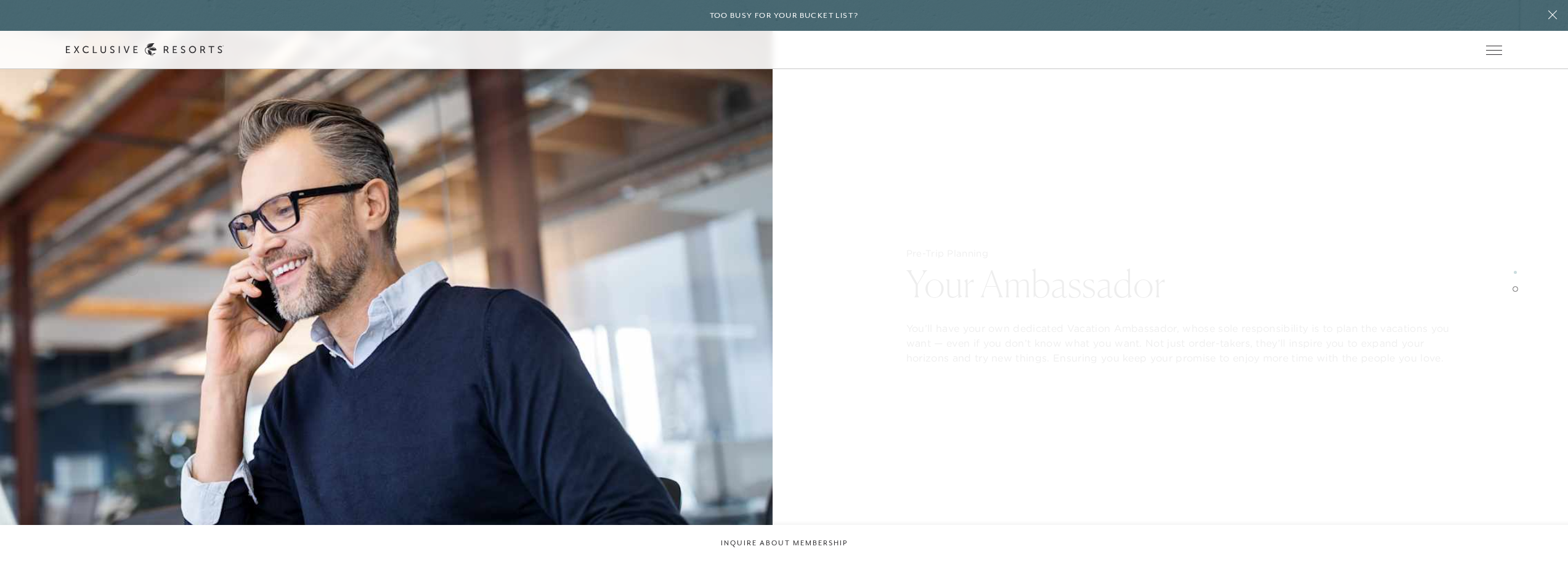
scroll to position [2035, 0]
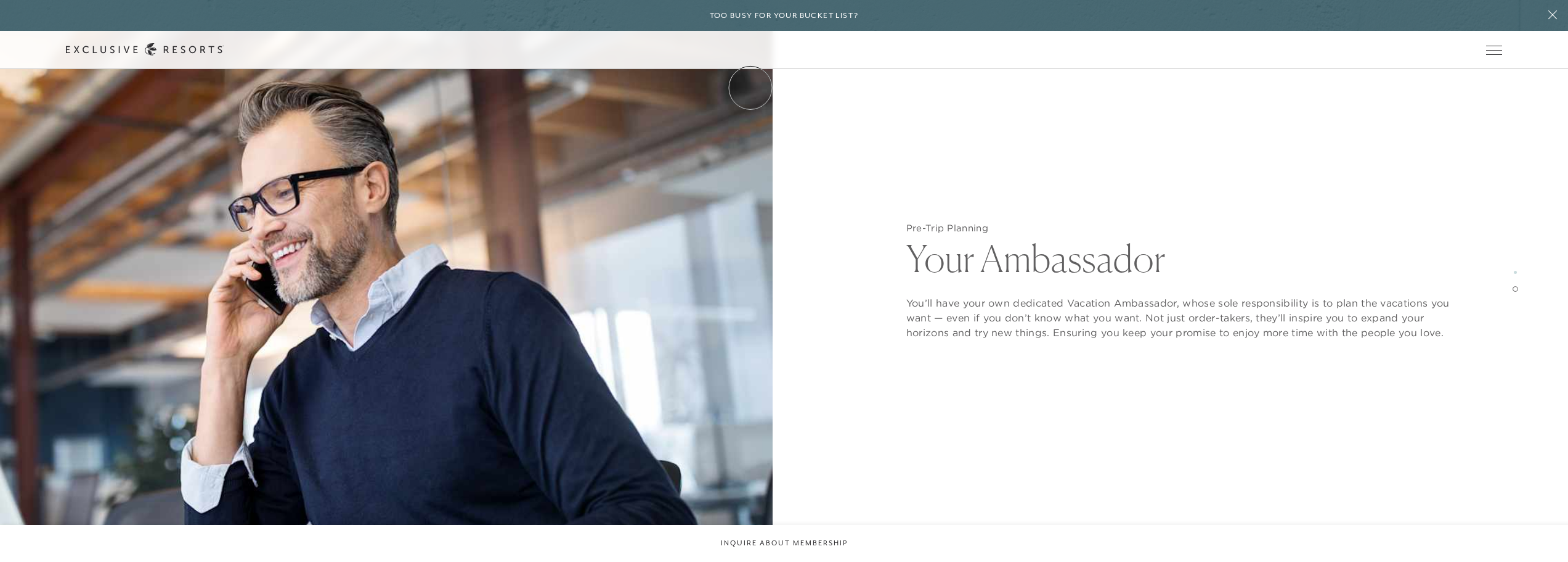
click at [0, 0] on link "How it works" at bounding box center [0, 0] width 0 height 0
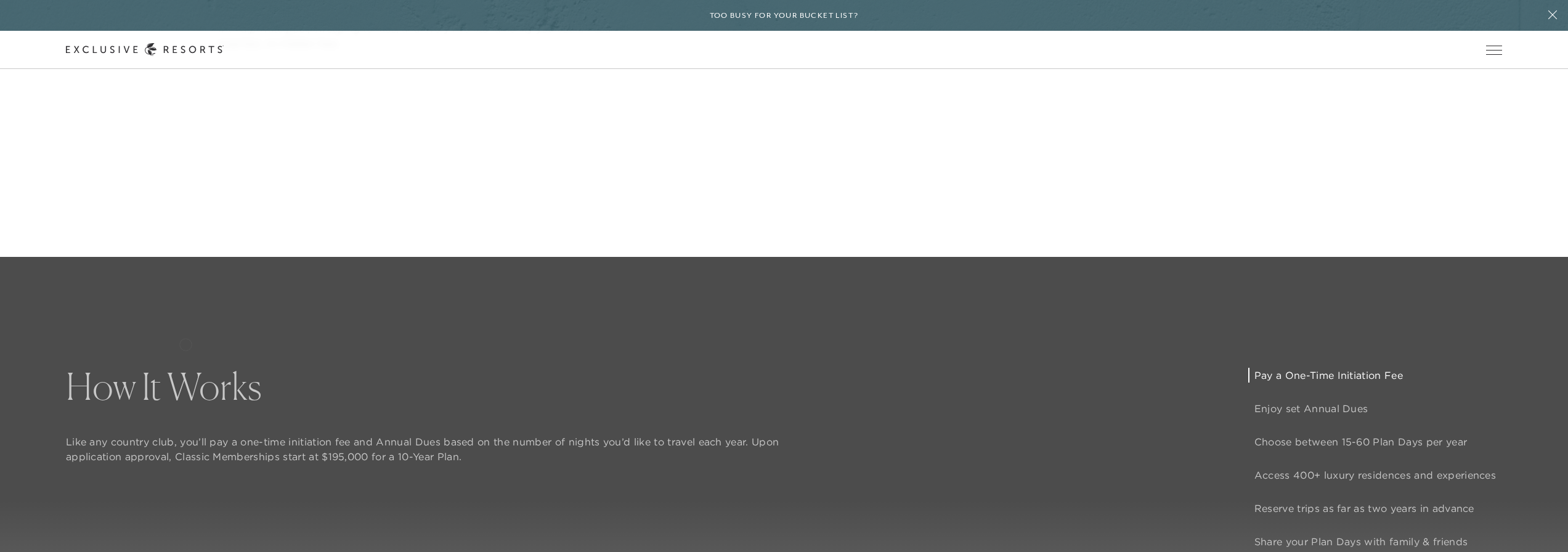
scroll to position [924, 0]
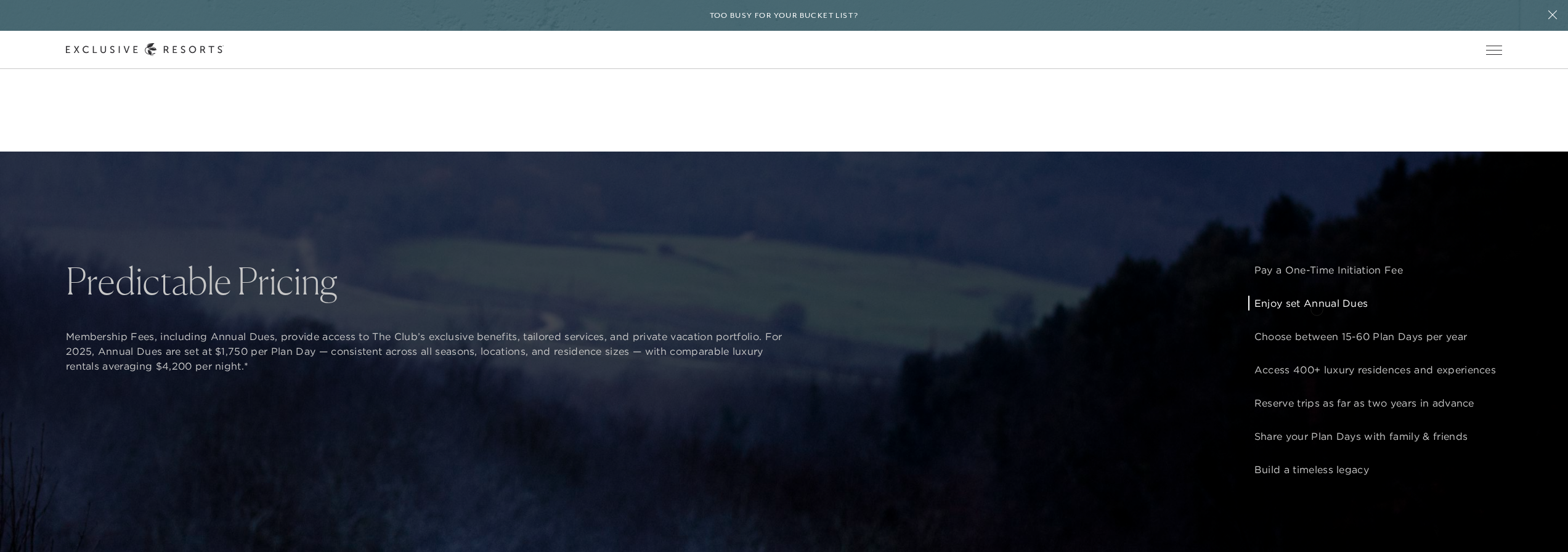
click at [1107, 308] on p "Enjoy set Annual Dues" at bounding box center [1375, 304] width 242 height 15
